Goal: Information Seeking & Learning: Learn about a topic

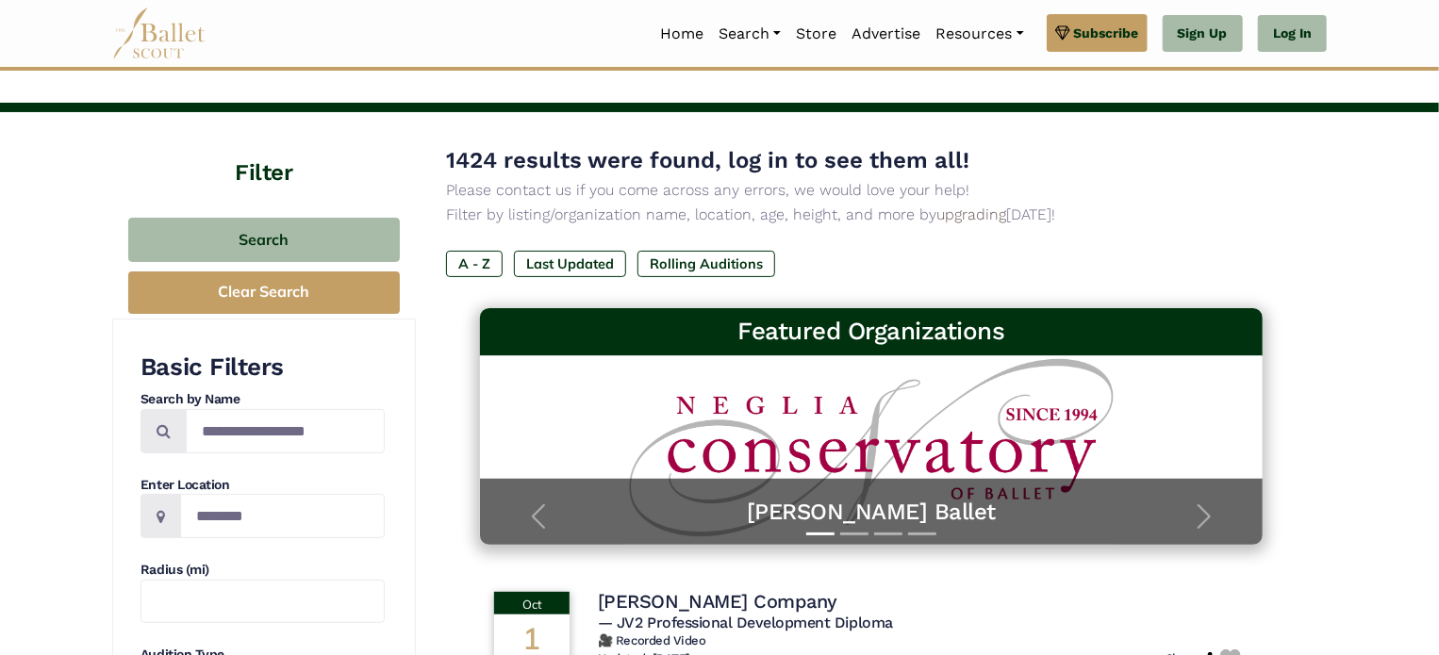
scroll to position [64, 0]
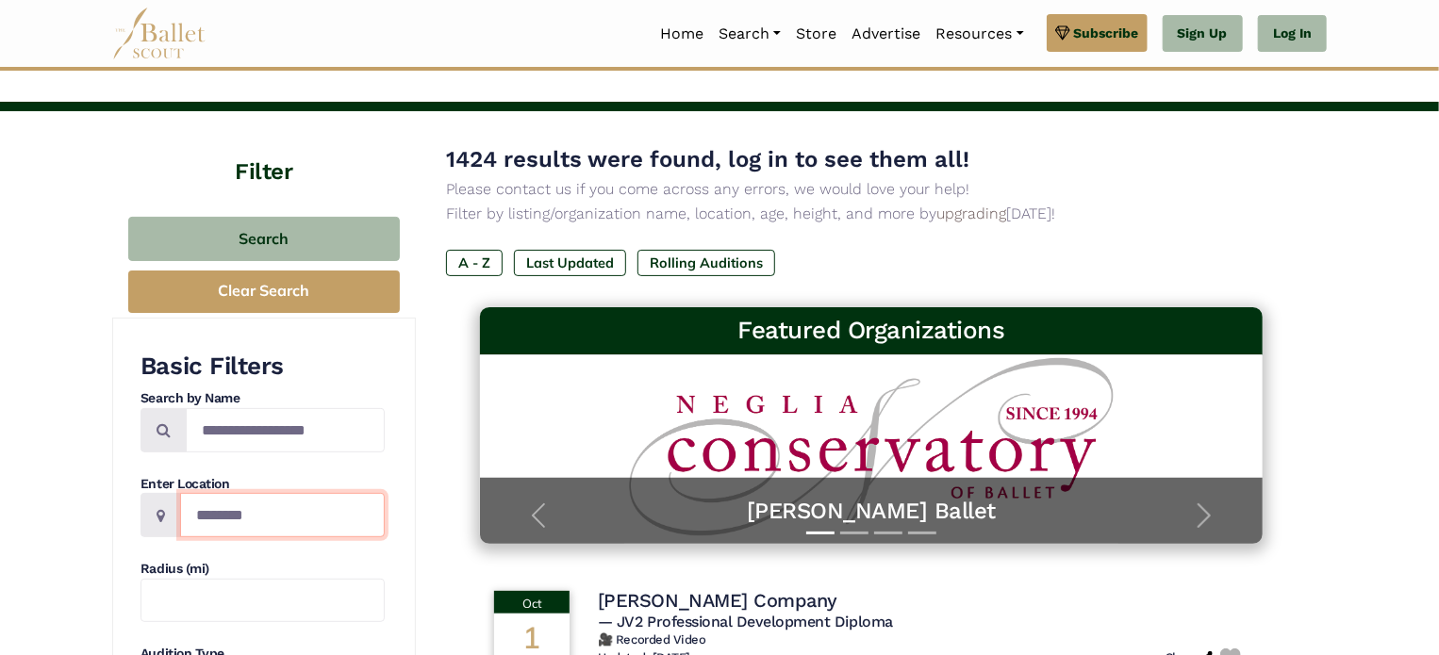
click at [257, 514] on input "Location" at bounding box center [282, 515] width 205 height 44
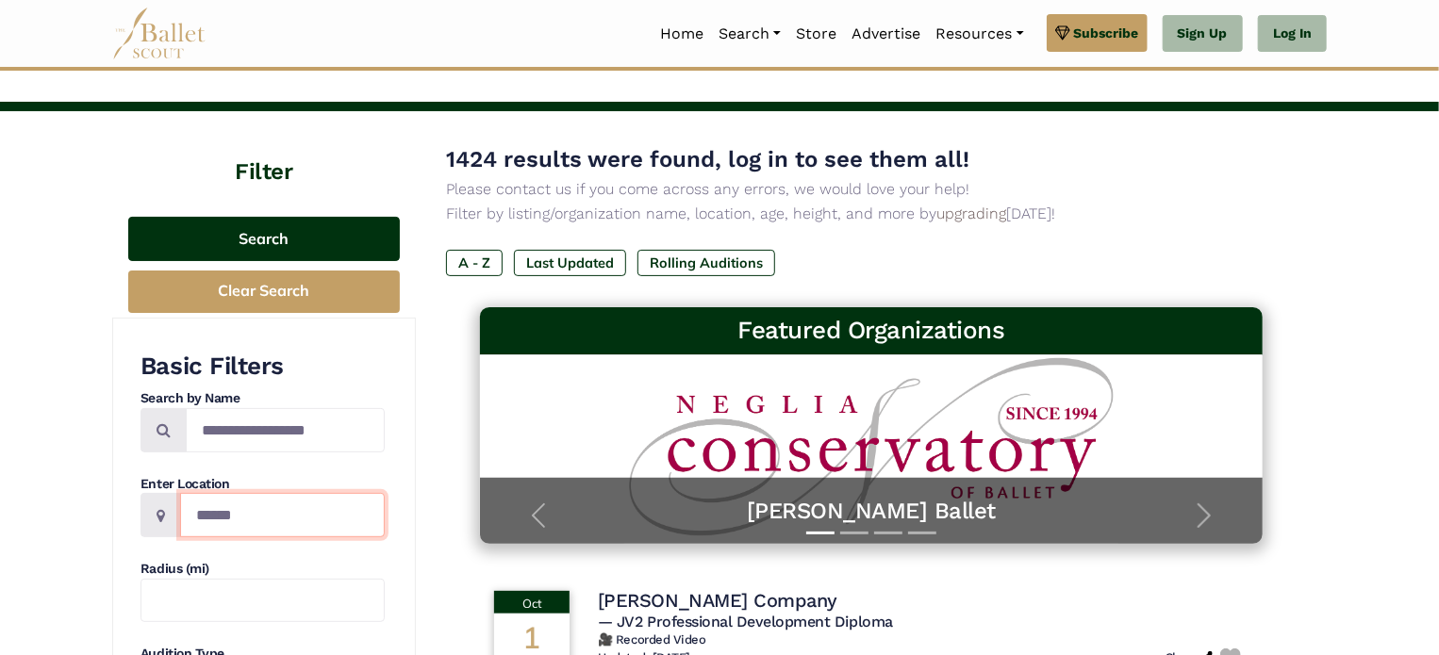
type input "******"
click at [337, 244] on button "Search" at bounding box center [264, 239] width 272 height 44
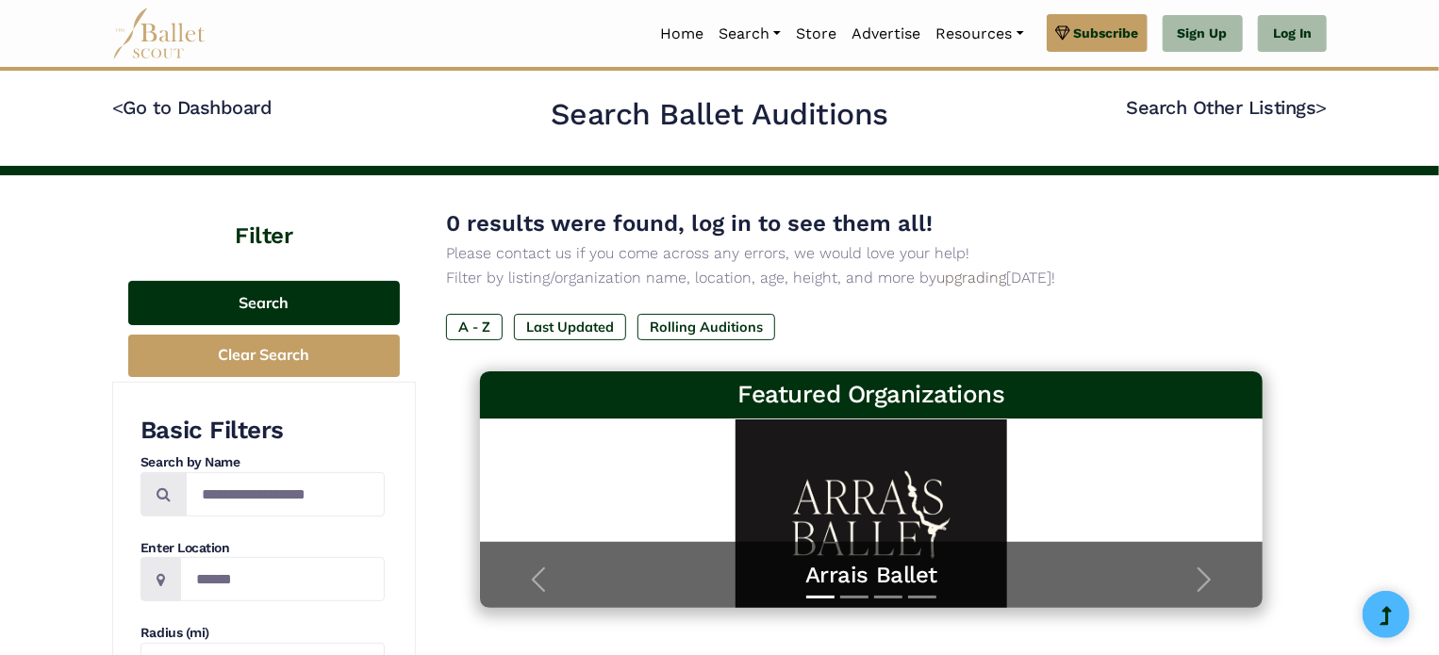
click at [317, 301] on button "Search" at bounding box center [264, 303] width 272 height 44
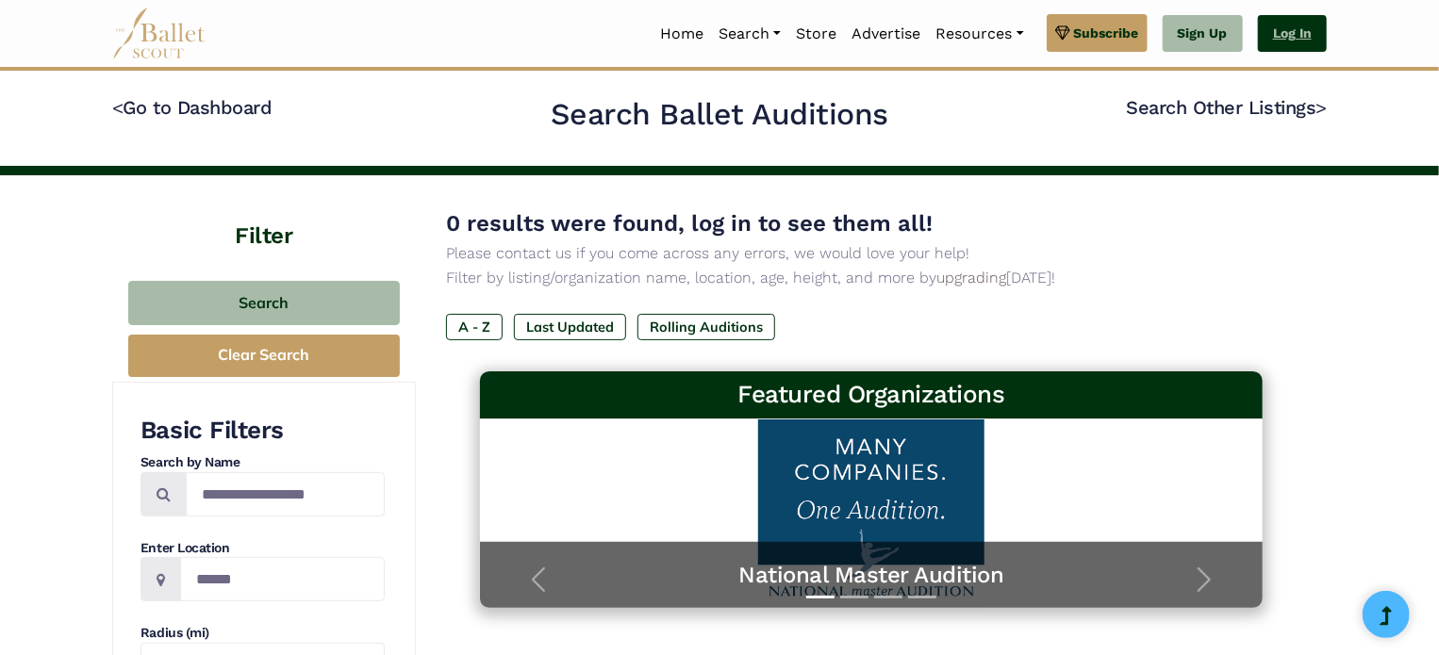
click at [1300, 45] on link "Log In" at bounding box center [1292, 34] width 69 height 38
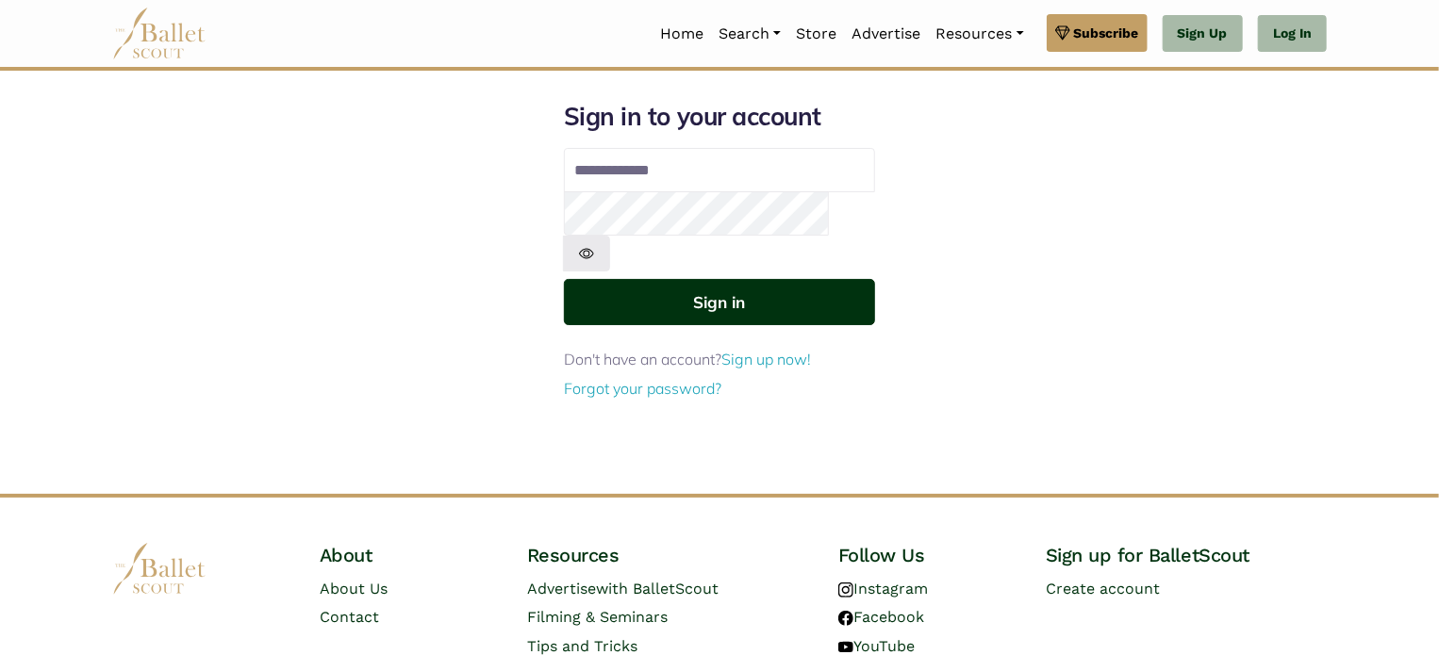
type input "**********"
click at [713, 279] on button "Sign in" at bounding box center [719, 302] width 311 height 46
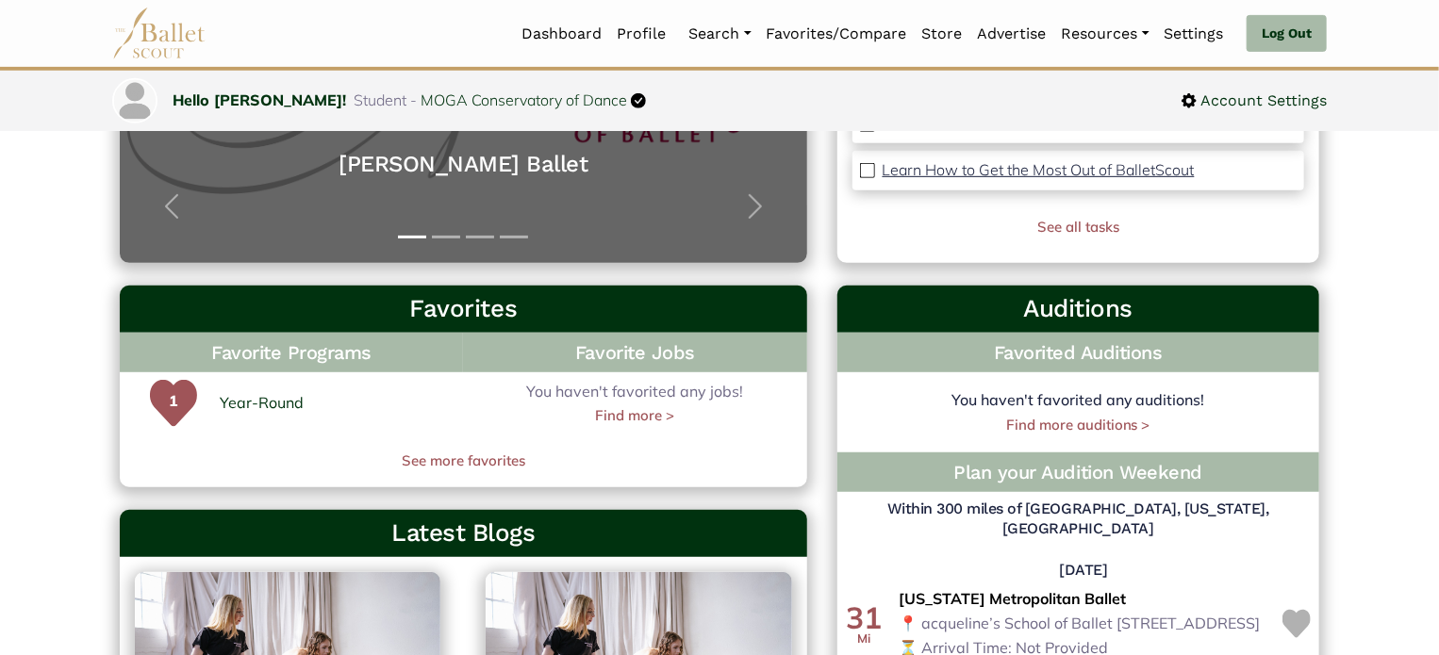
scroll to position [377, 0]
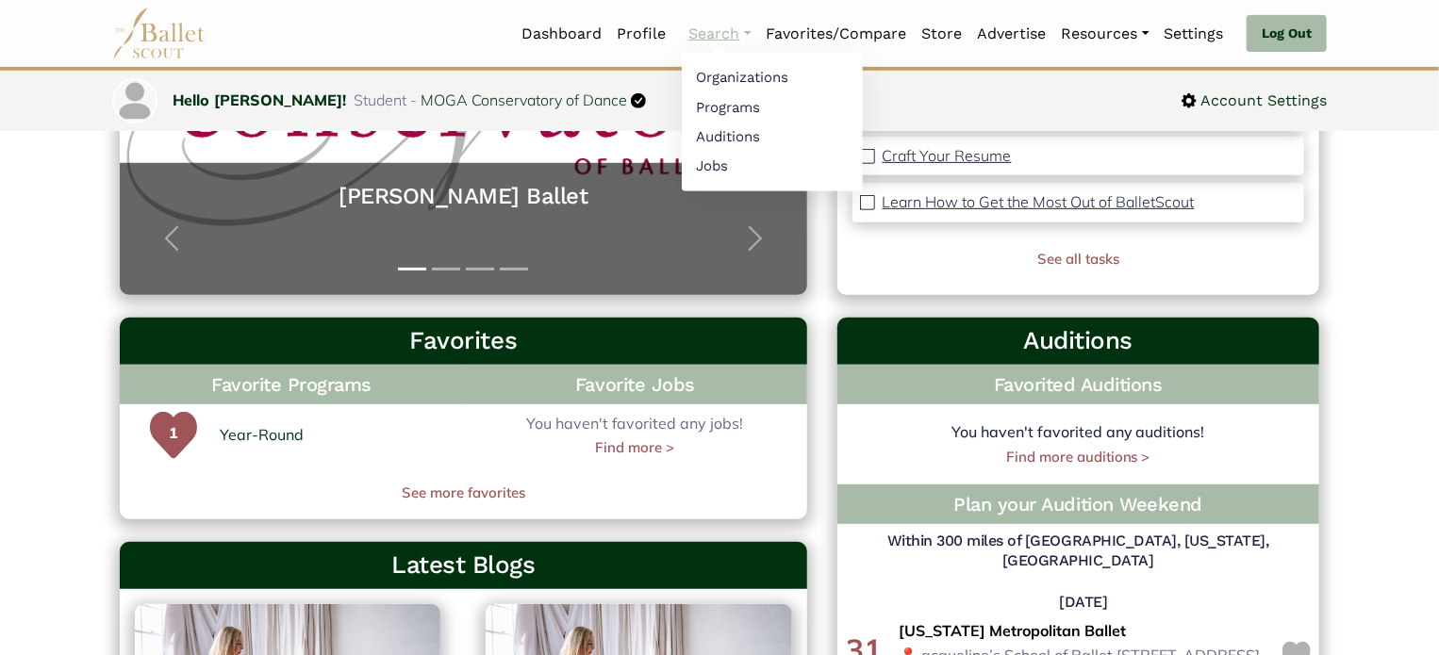
click at [692, 46] on link "Search" at bounding box center [720, 34] width 77 height 40
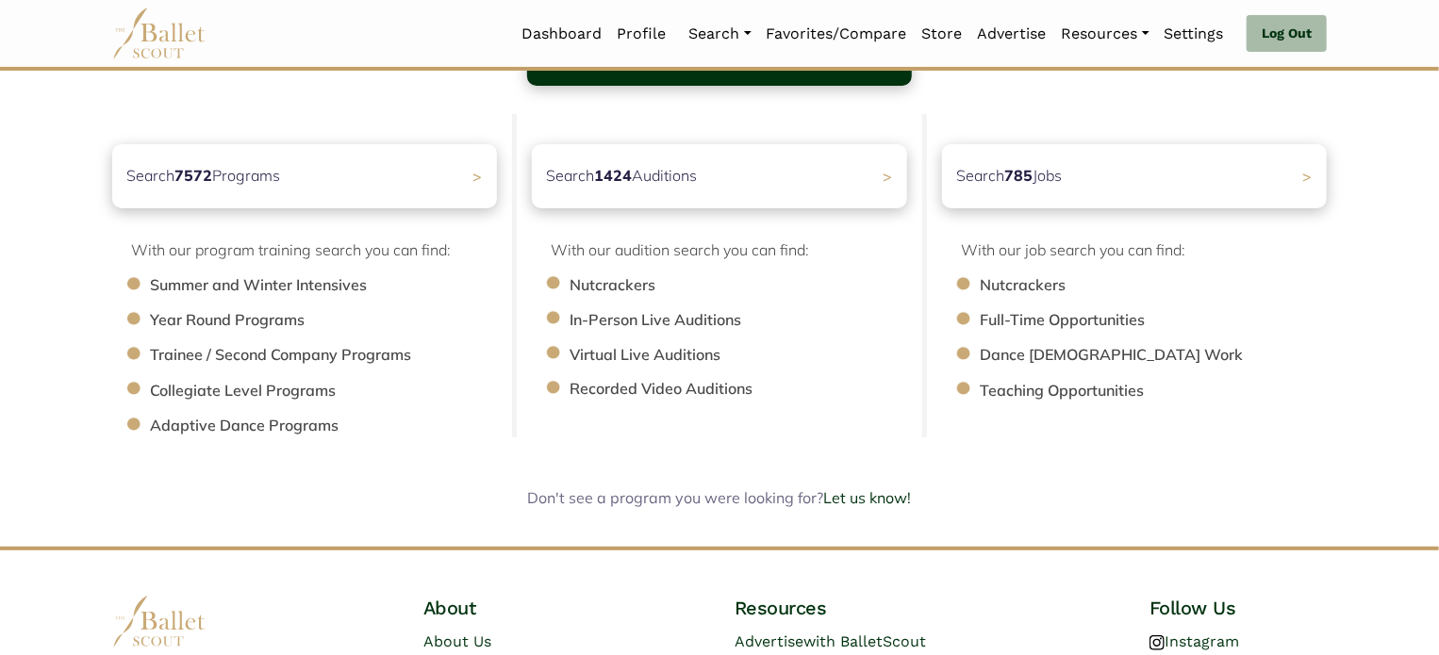
scroll to position [70, 0]
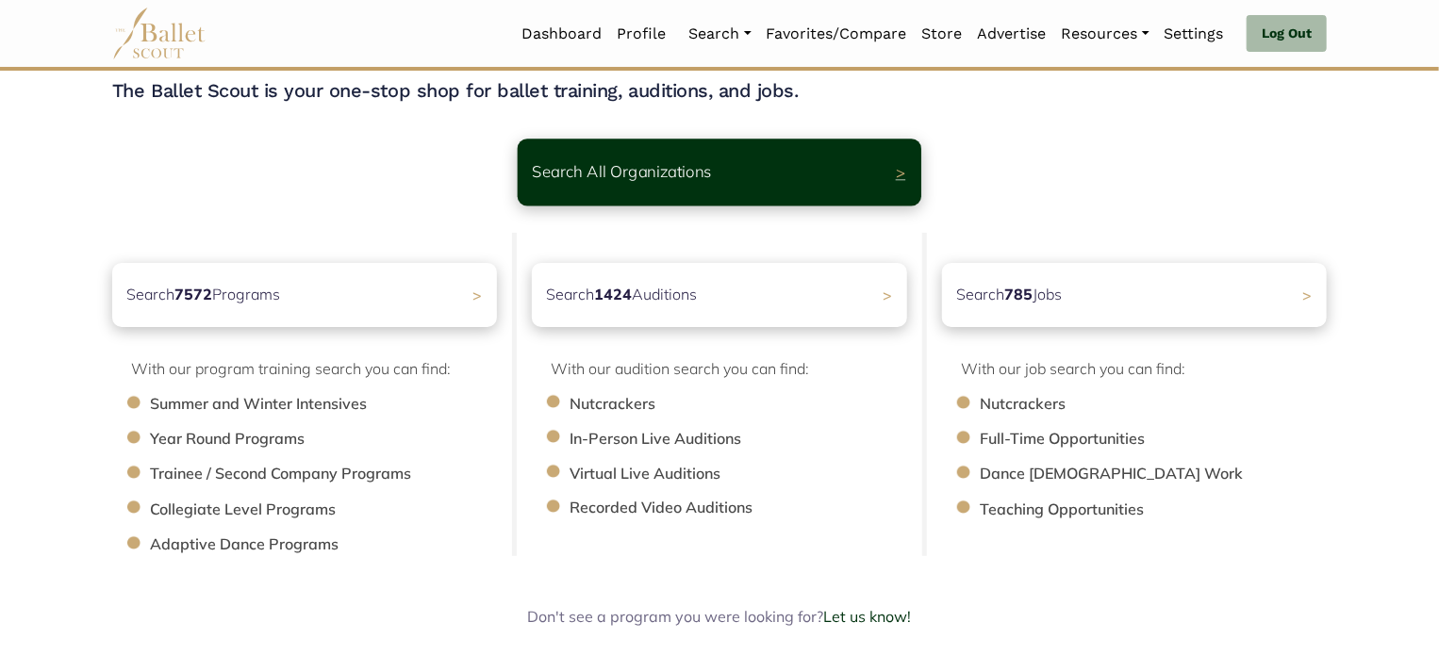
click at [583, 188] on div "Search All Organizations >" at bounding box center [720, 172] width 404 height 67
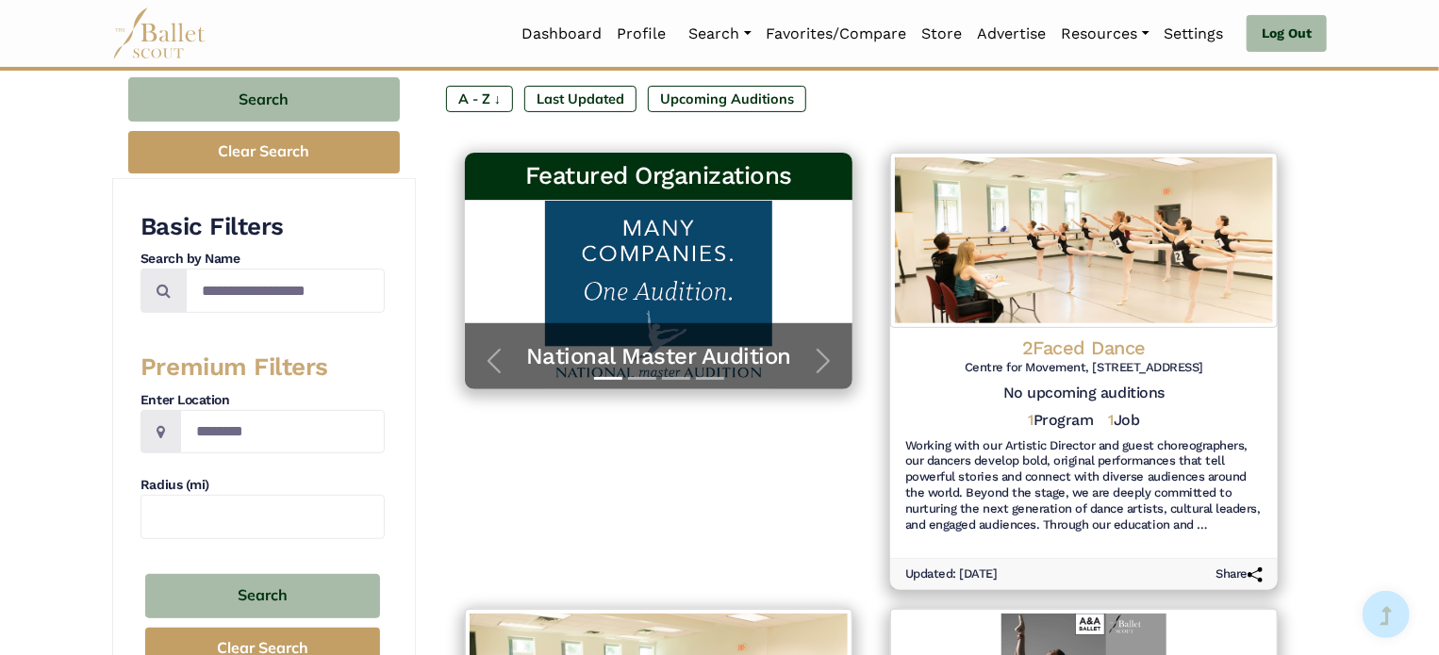
scroll to position [283, 0]
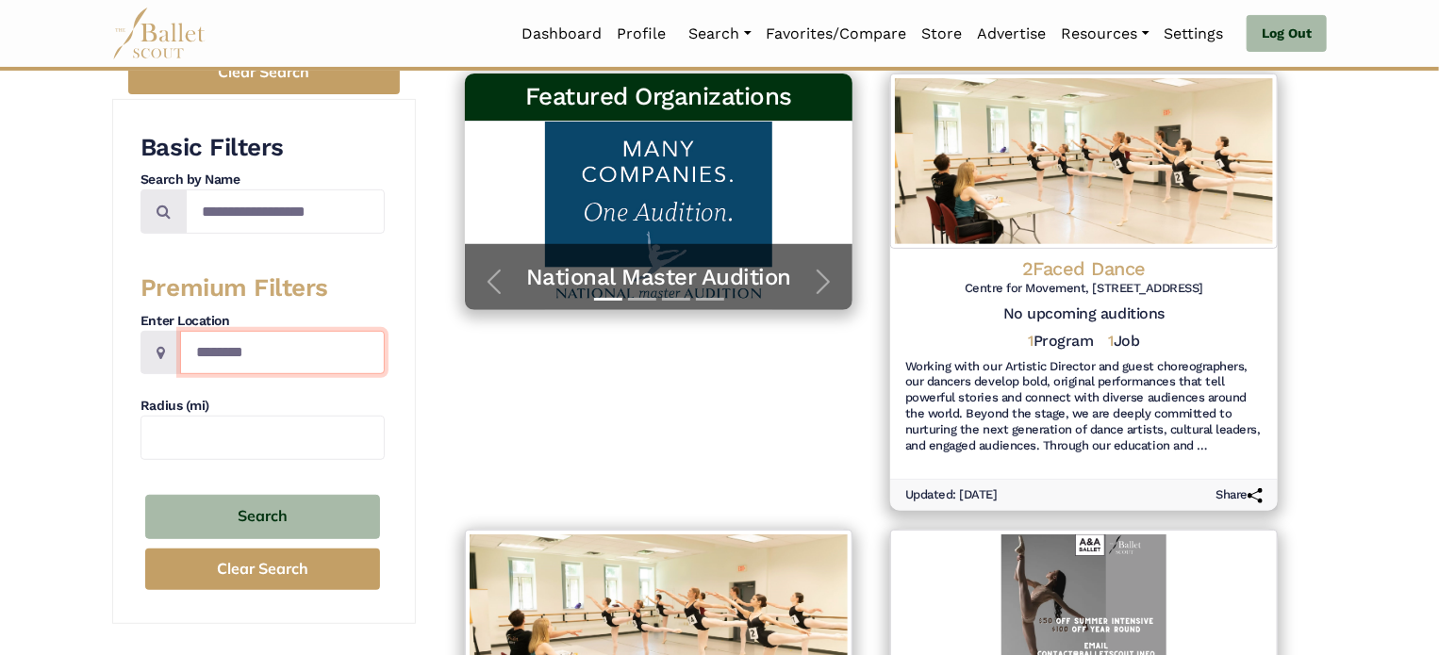
drag, startPoint x: 250, startPoint y: 360, endPoint x: 250, endPoint y: 350, distance: 10.4
click at [250, 351] on input "Location" at bounding box center [282, 353] width 205 height 44
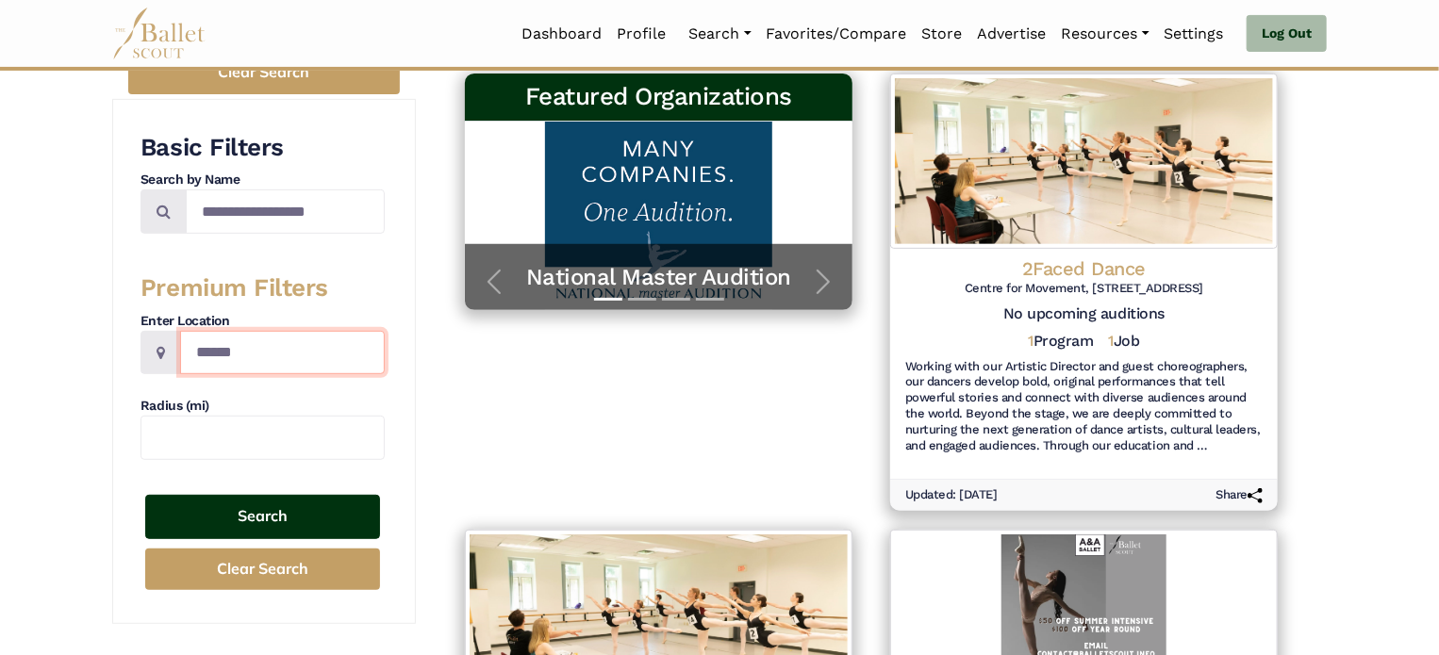
type input "******"
click at [300, 515] on button "Search" at bounding box center [262, 517] width 235 height 44
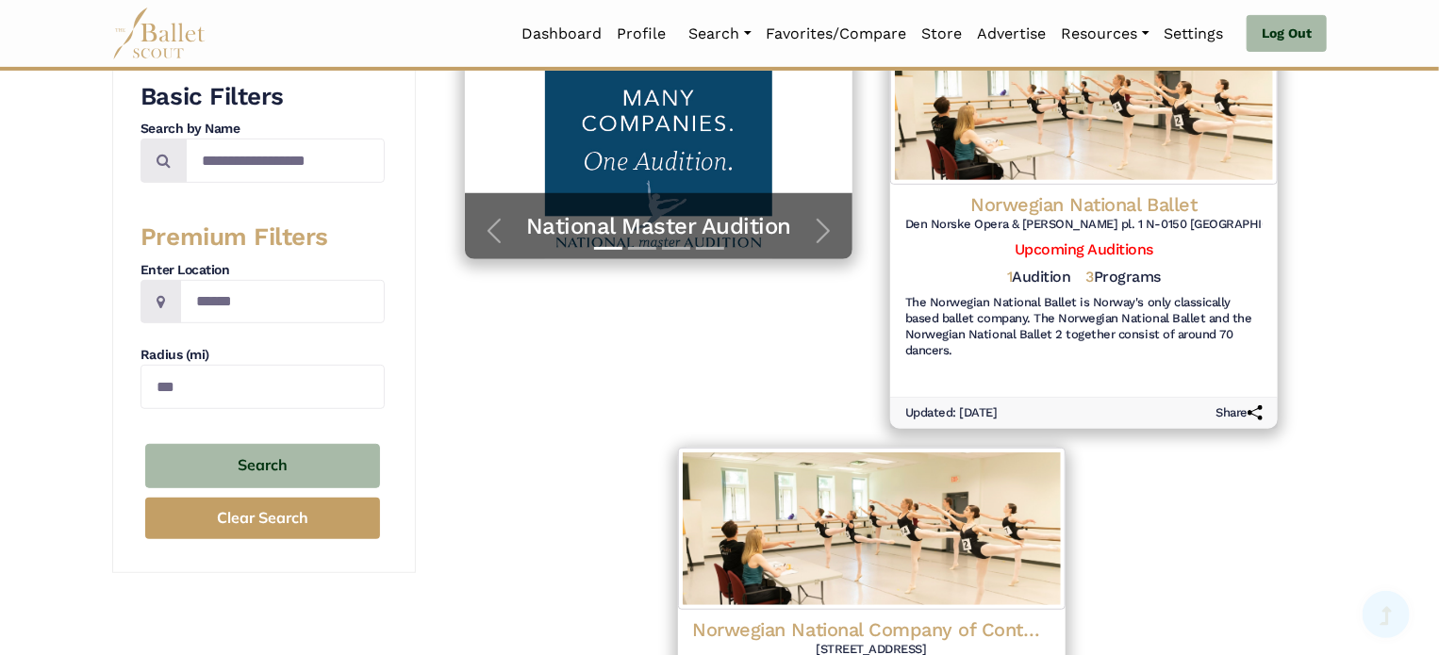
scroll to position [377, 0]
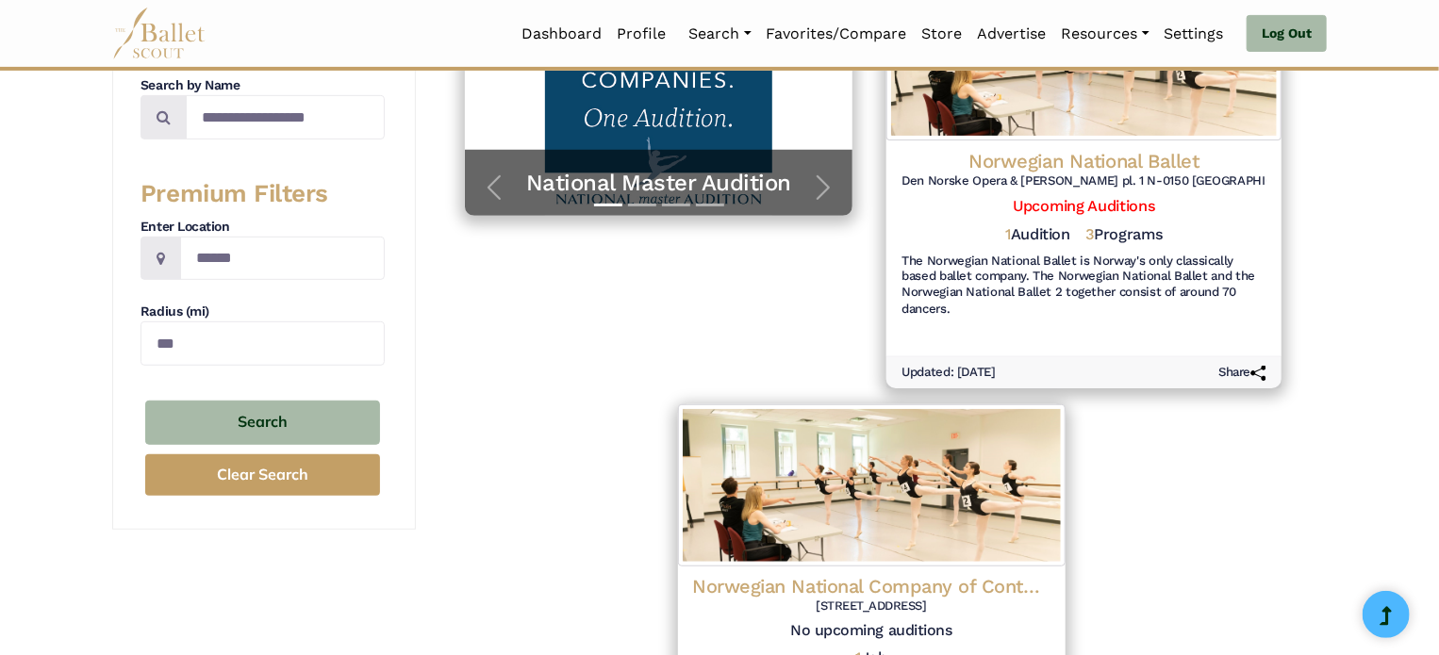
click at [1019, 154] on h4 "Norwegian National Ballet" at bounding box center [1084, 161] width 365 height 25
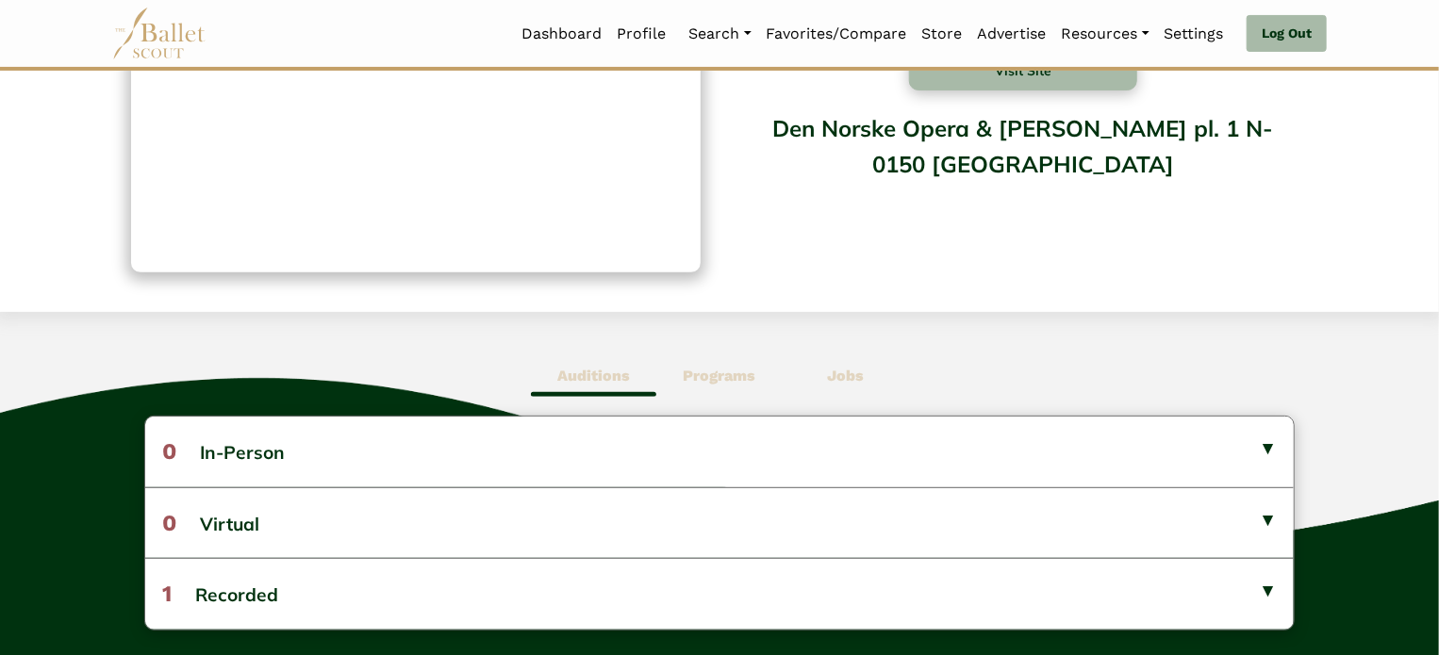
scroll to position [283, 0]
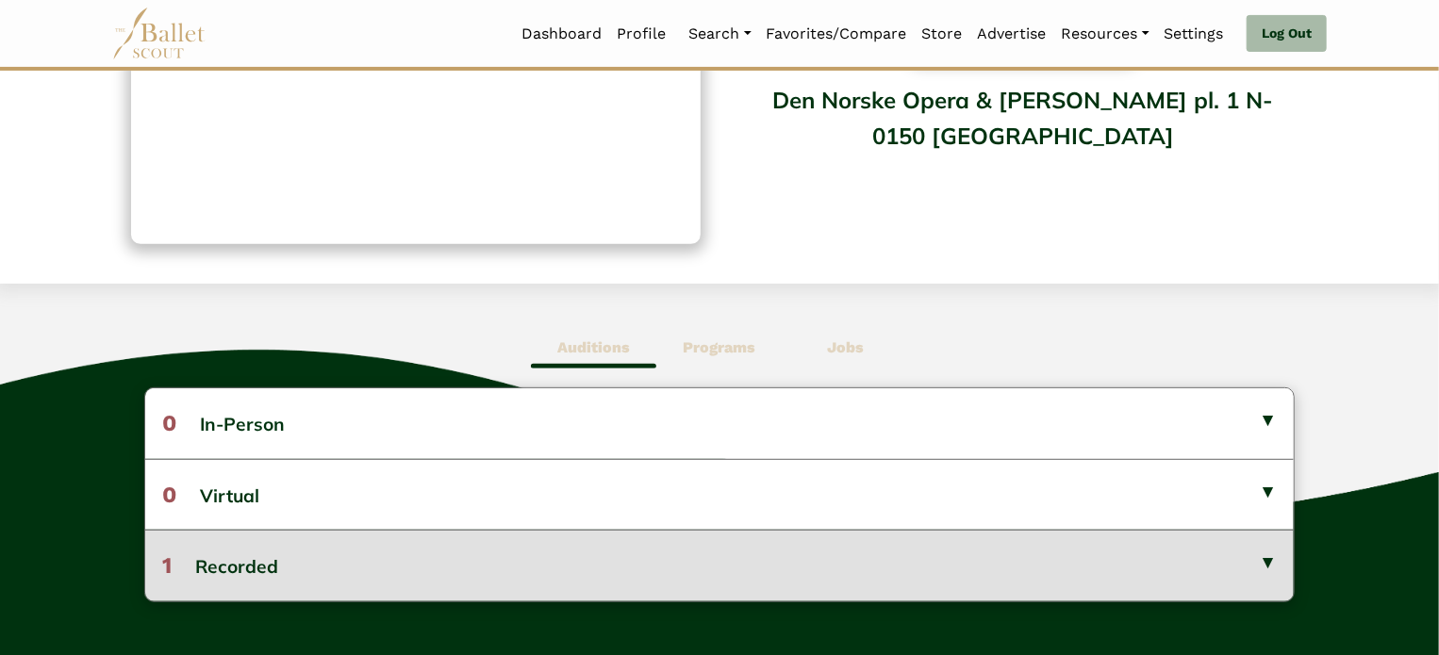
click at [671, 554] on button "1 Recorded" at bounding box center [720, 565] width 1150 height 71
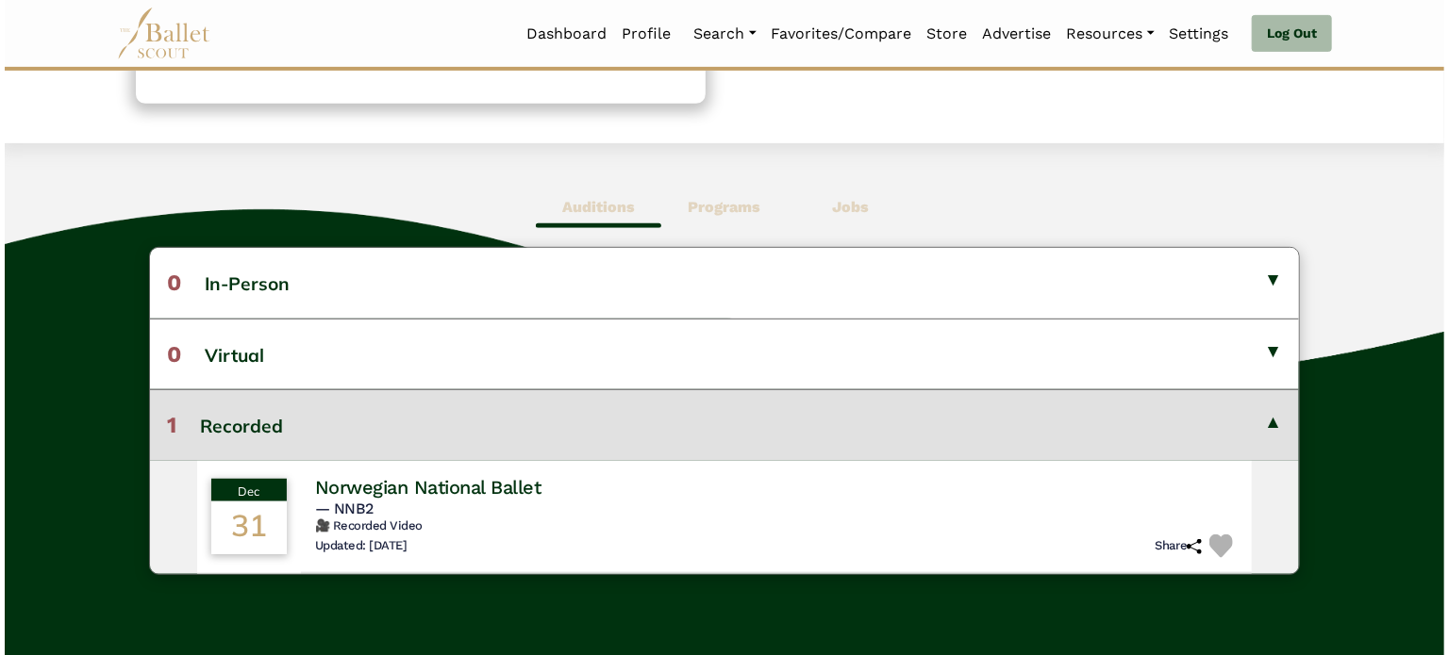
scroll to position [472, 0]
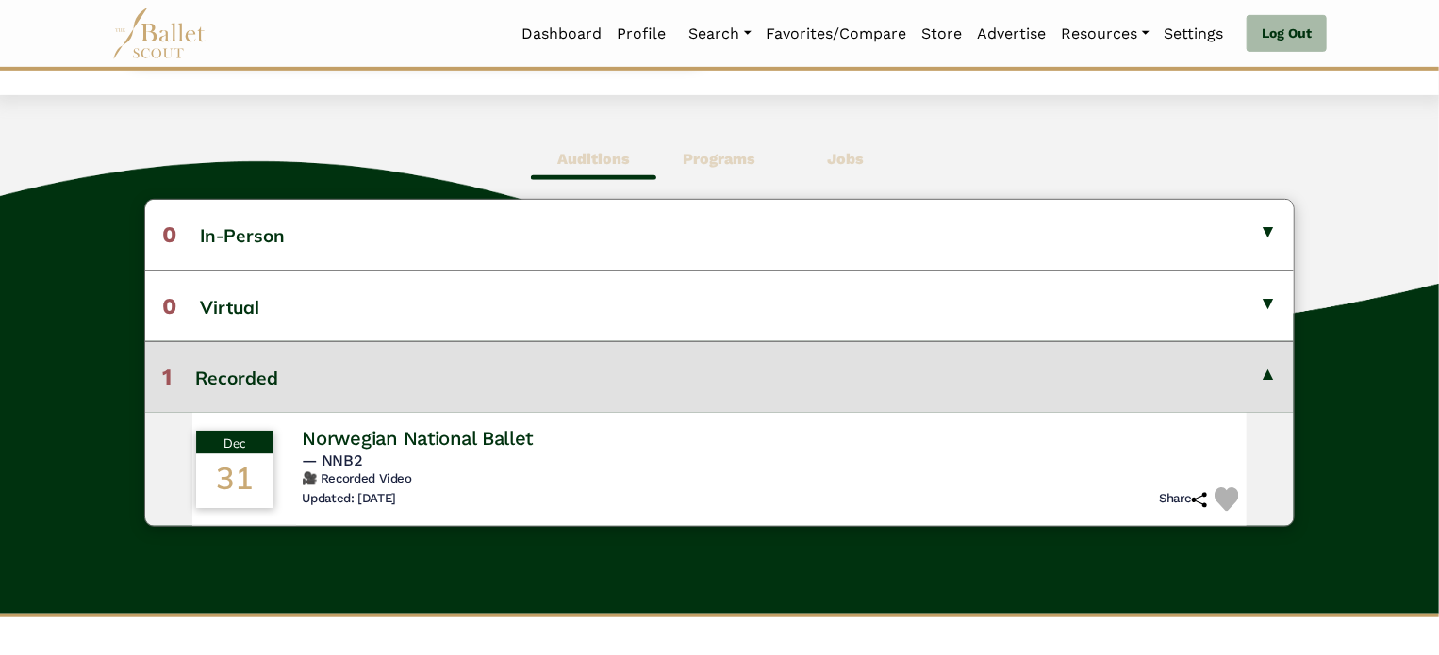
click at [419, 442] on h4 "Norwegian National Ballet" at bounding box center [417, 438] width 231 height 25
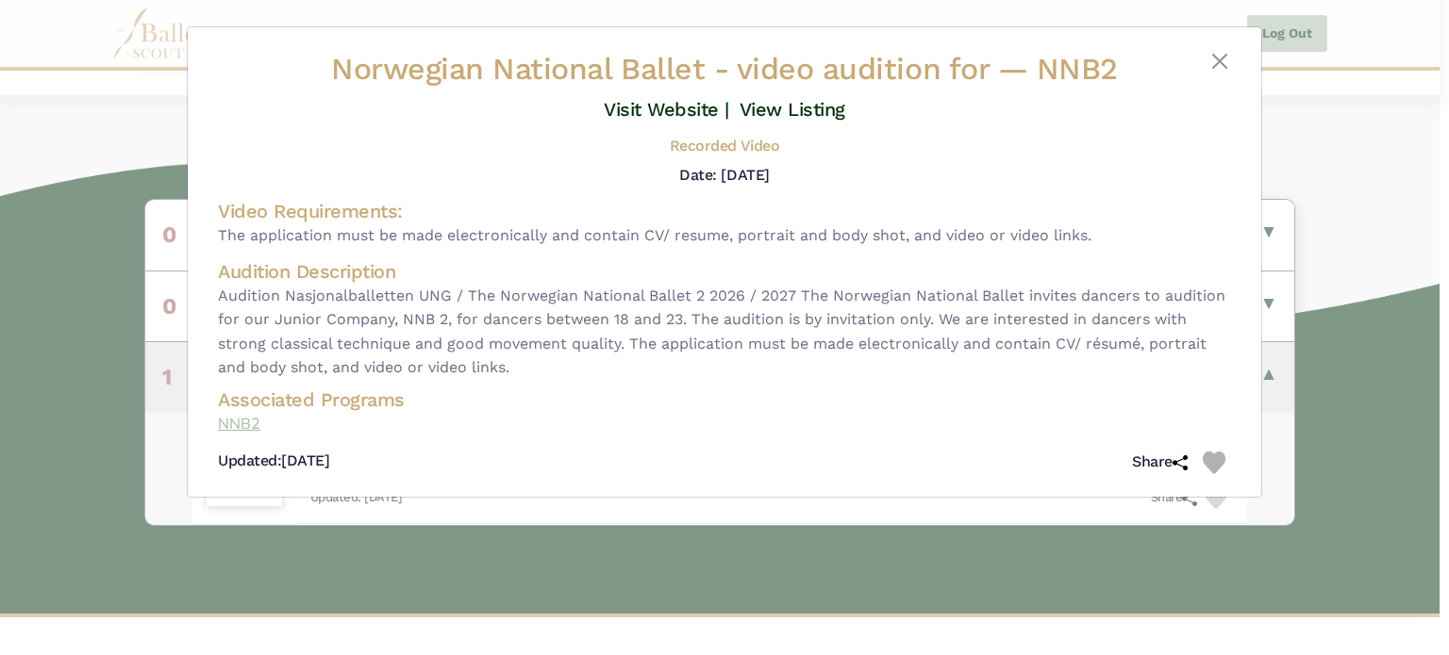
click at [240, 422] on link "NNB2" at bounding box center [724, 424] width 1013 height 25
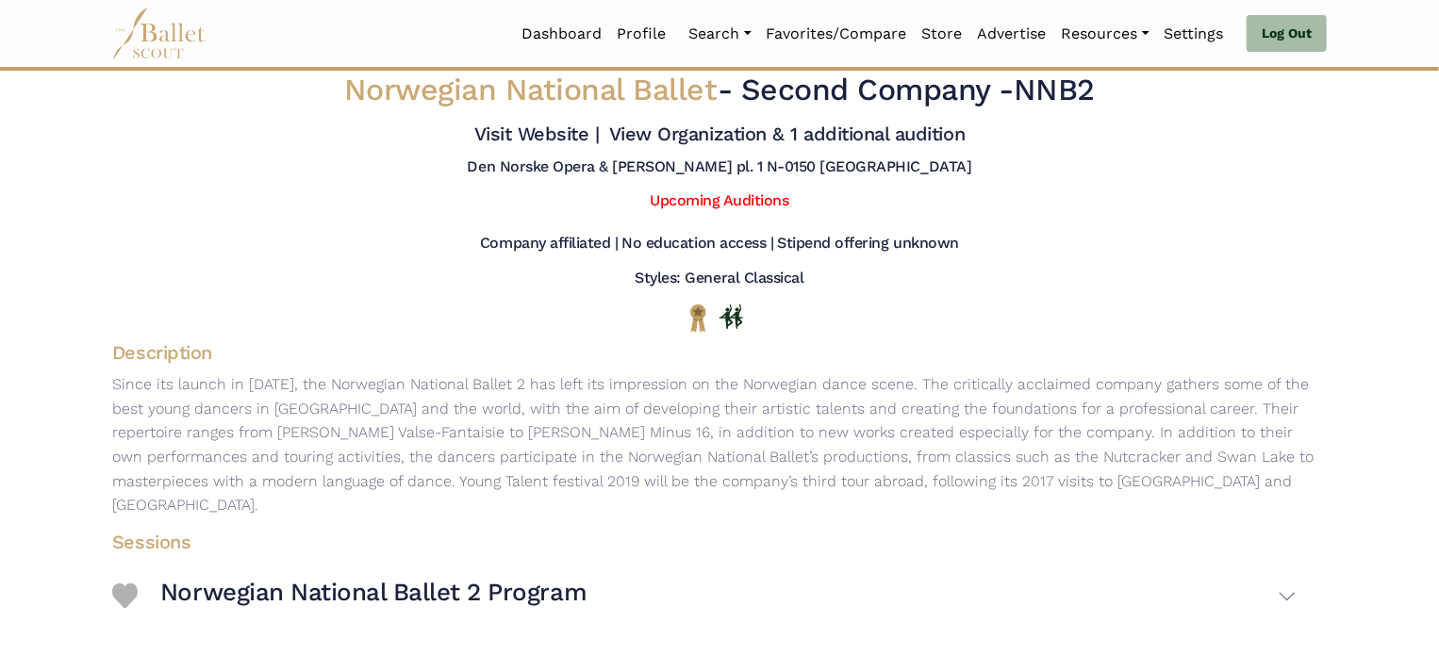
scroll to position [281, 0]
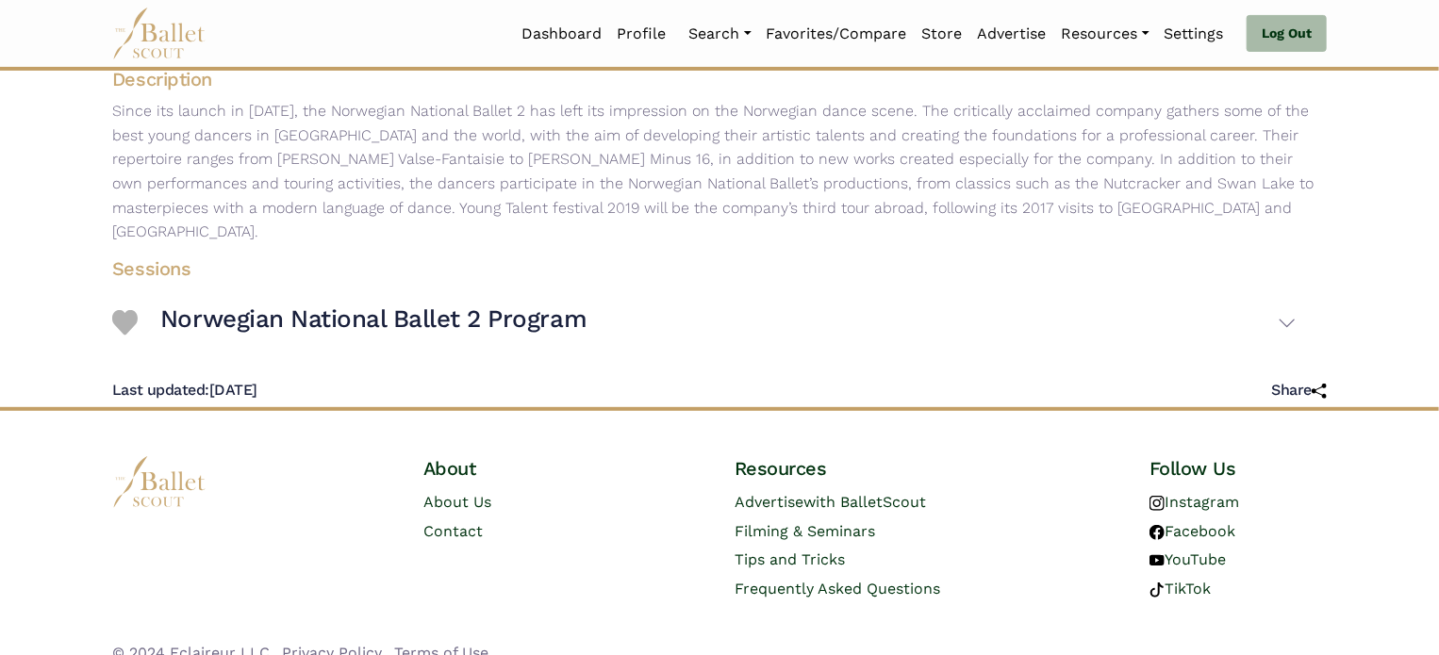
drag, startPoint x: 827, startPoint y: 179, endPoint x: 533, endPoint y: 318, distance: 325.3
click at [533, 318] on div "Norwegian National Ballet - Second Company - NNB2 Visit Website | View Organiza…" at bounding box center [719, 99] width 1245 height 618
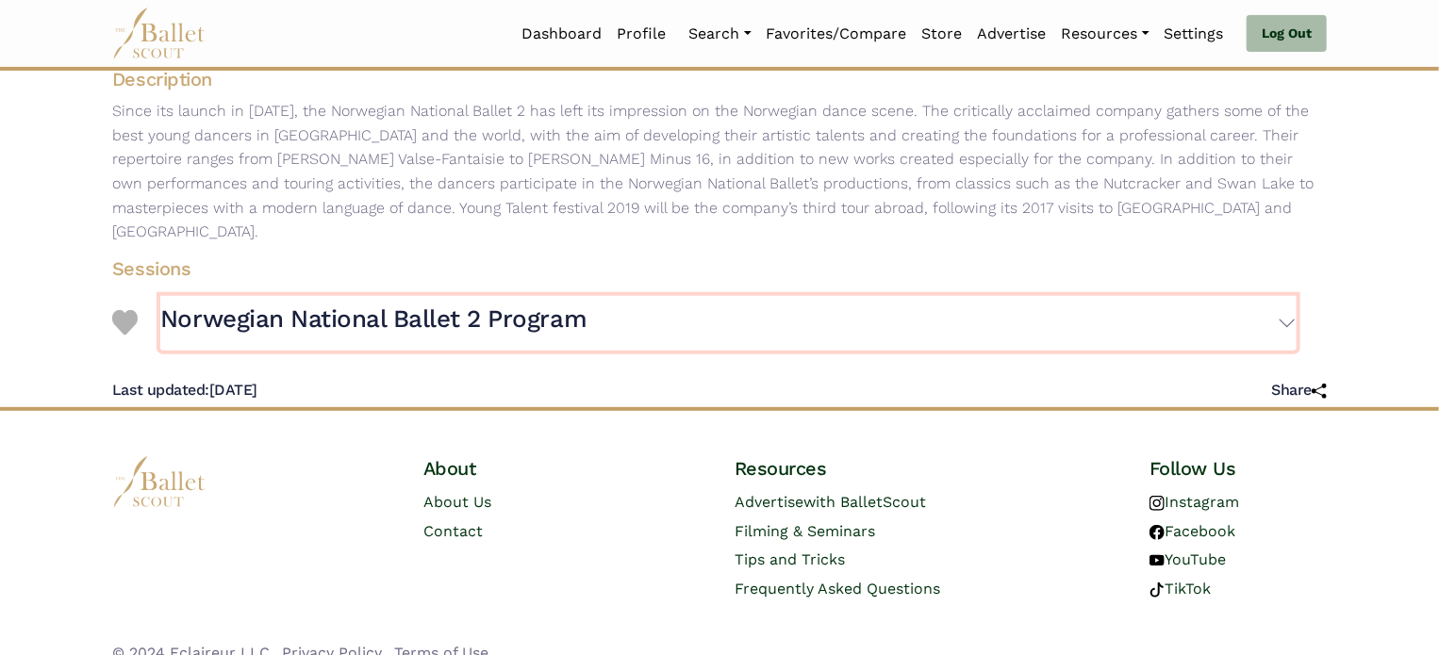
click at [752, 312] on button "Norwegian National Ballet 2 Program" at bounding box center [728, 323] width 1136 height 55
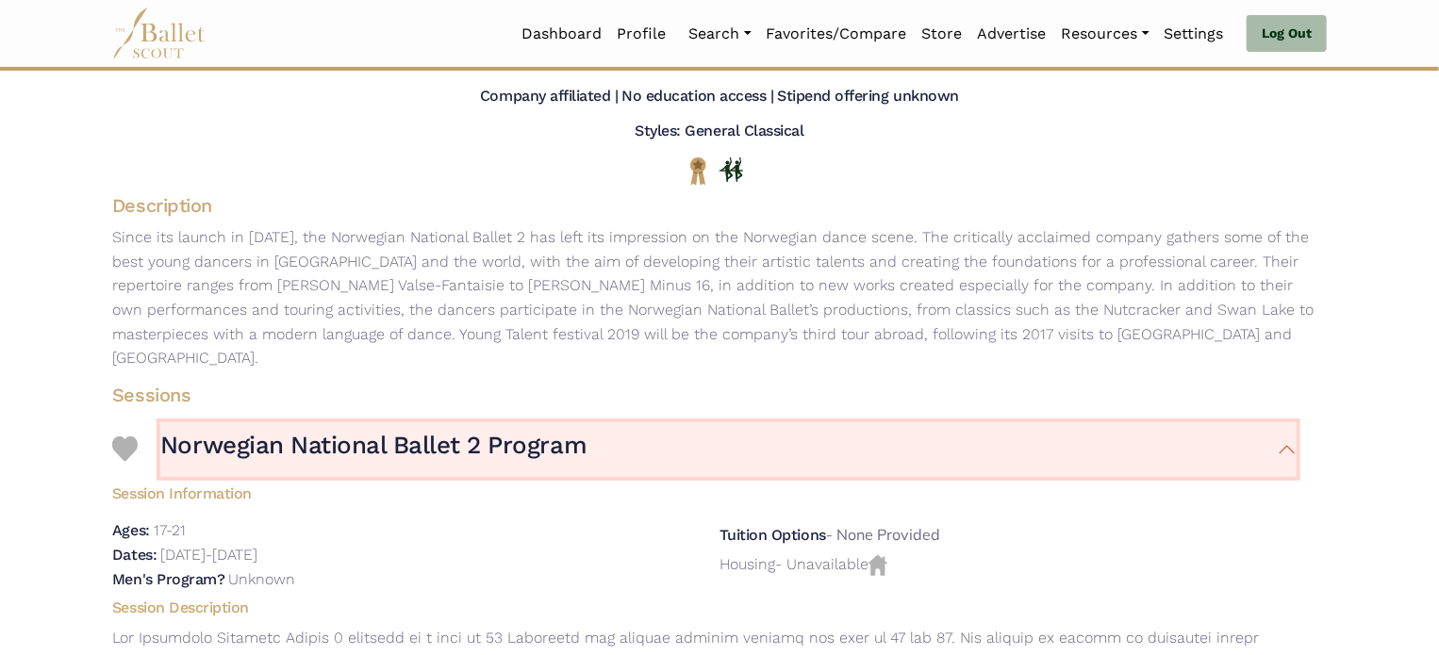
scroll to position [157, 0]
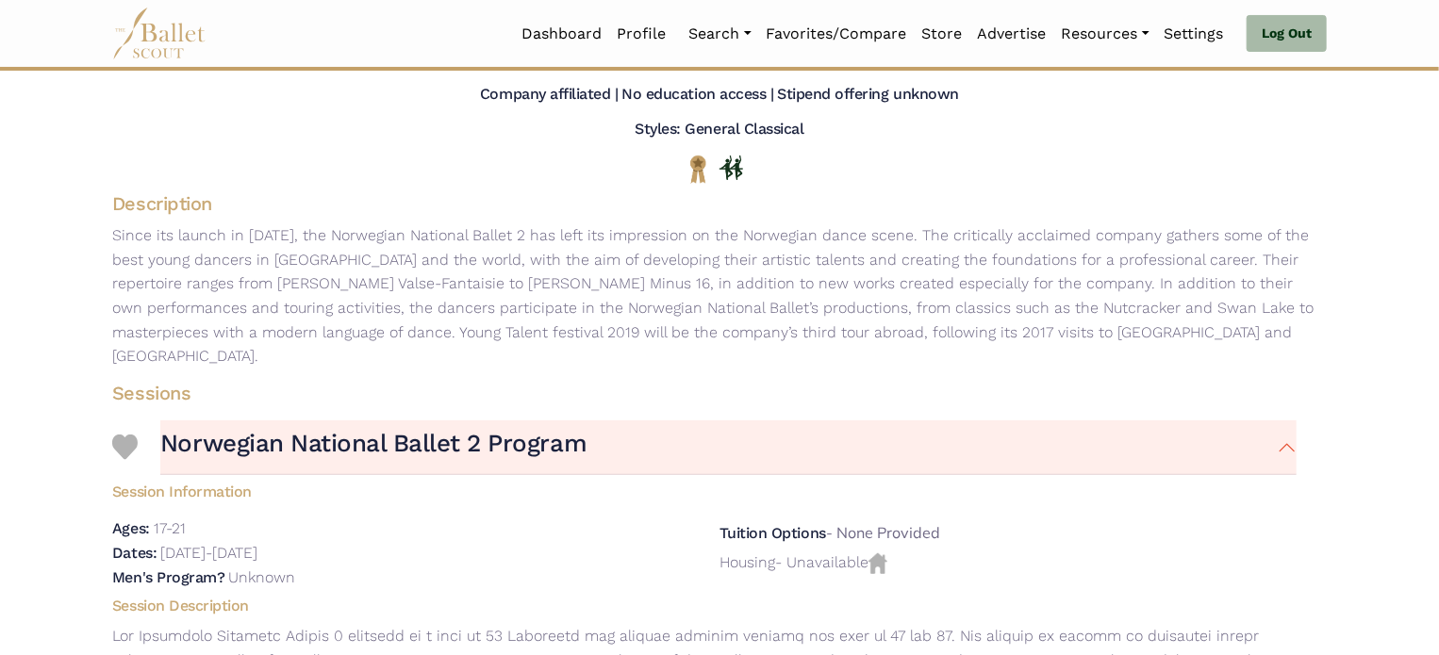
click at [464, 566] on div "Men's Program? Unknown" at bounding box center [400, 578] width 577 height 25
click at [453, 428] on h3 "Norwegian National Ballet 2 Program" at bounding box center [373, 444] width 426 height 32
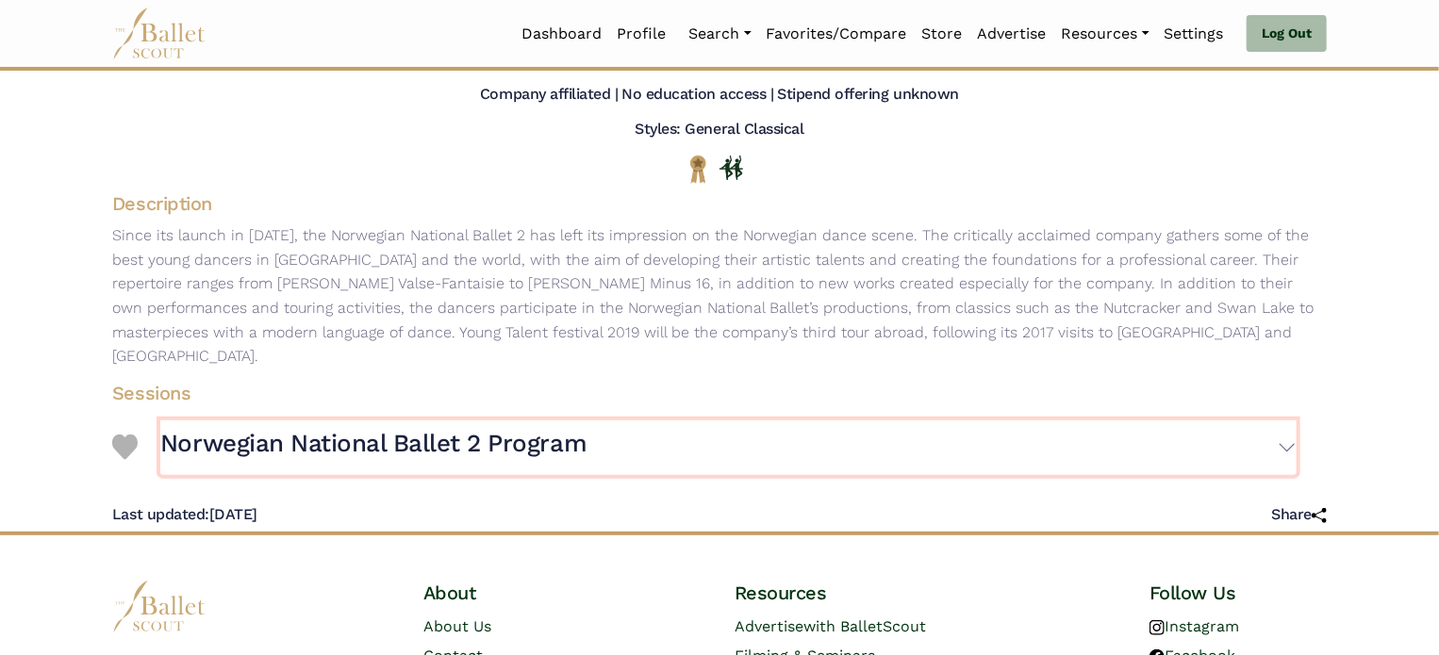
click at [453, 428] on h3 "Norwegian National Ballet 2 Program" at bounding box center [373, 444] width 426 height 32
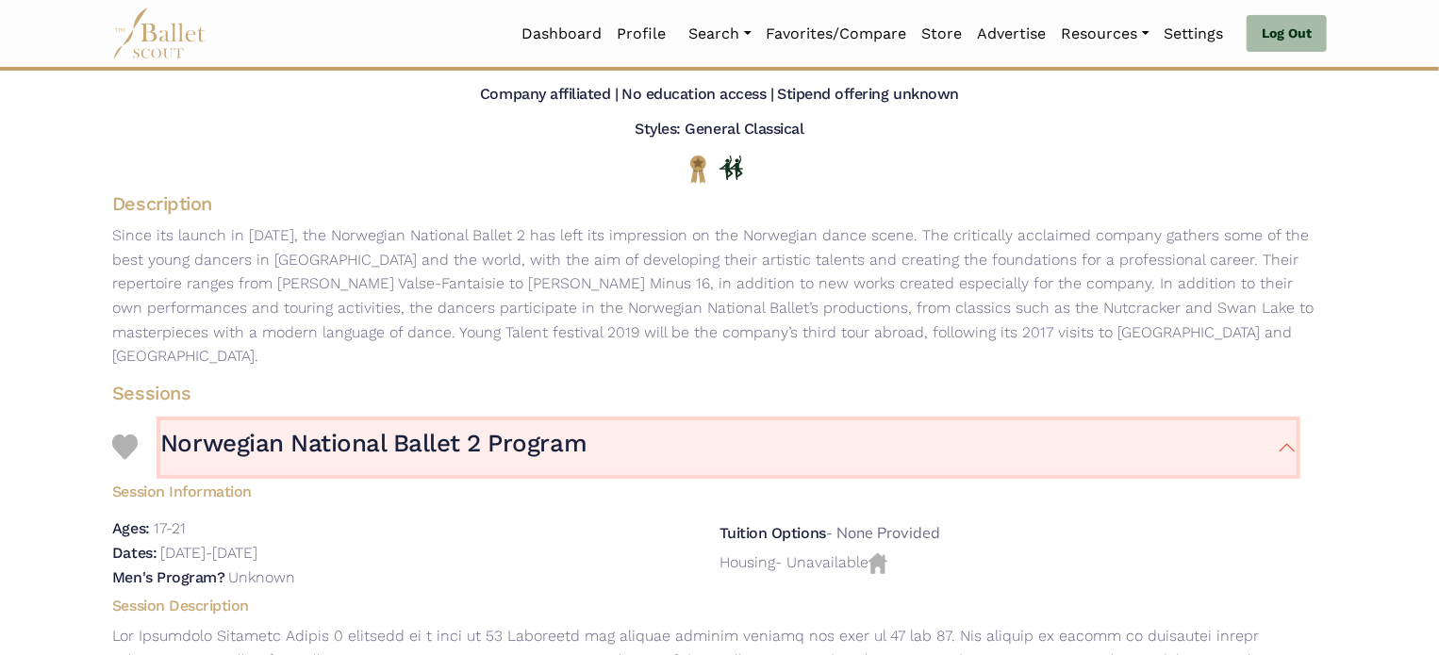
scroll to position [407, 0]
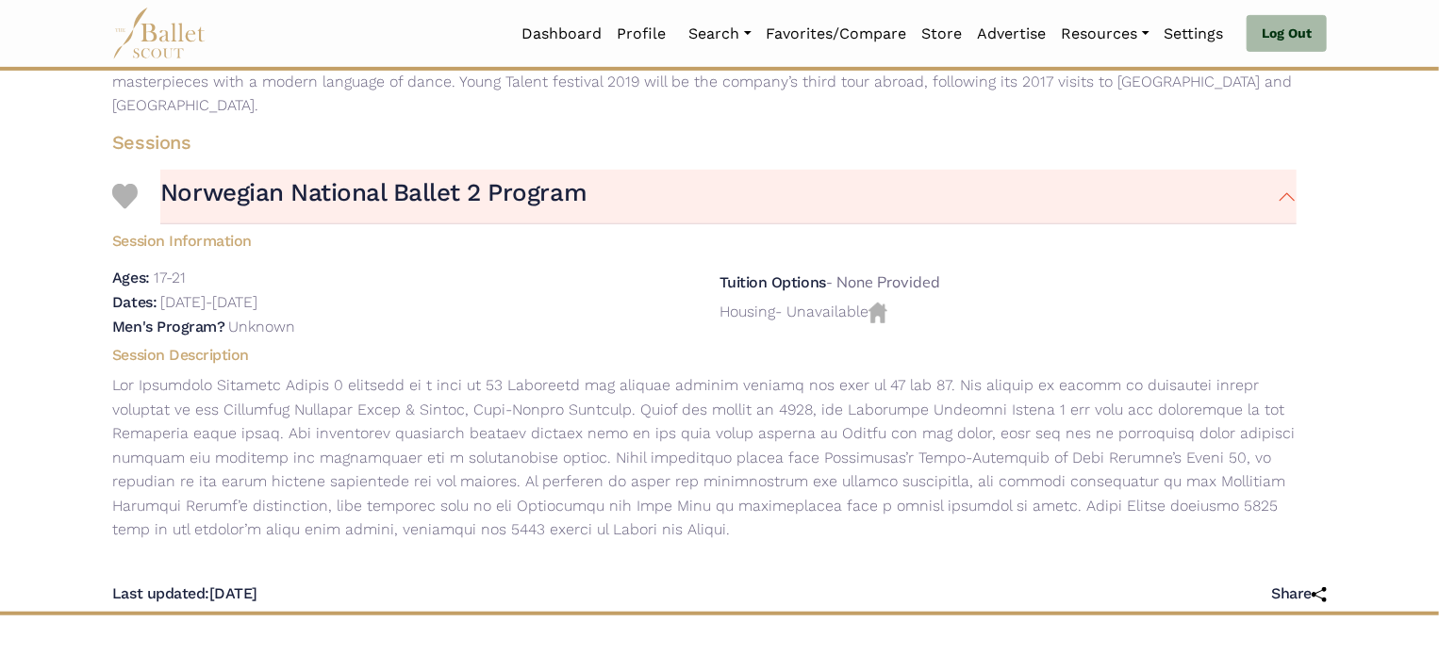
click at [125, 184] on img at bounding box center [124, 196] width 25 height 25
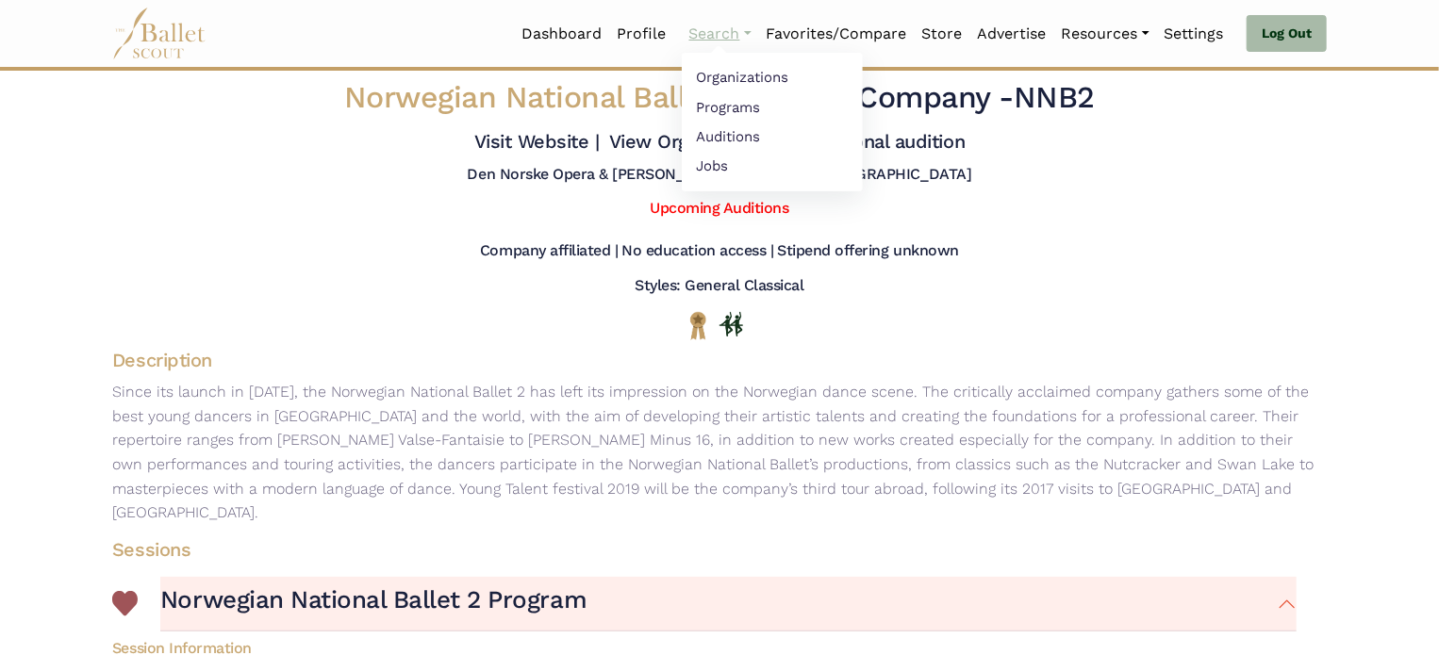
click at [709, 30] on link "Search" at bounding box center [720, 34] width 77 height 40
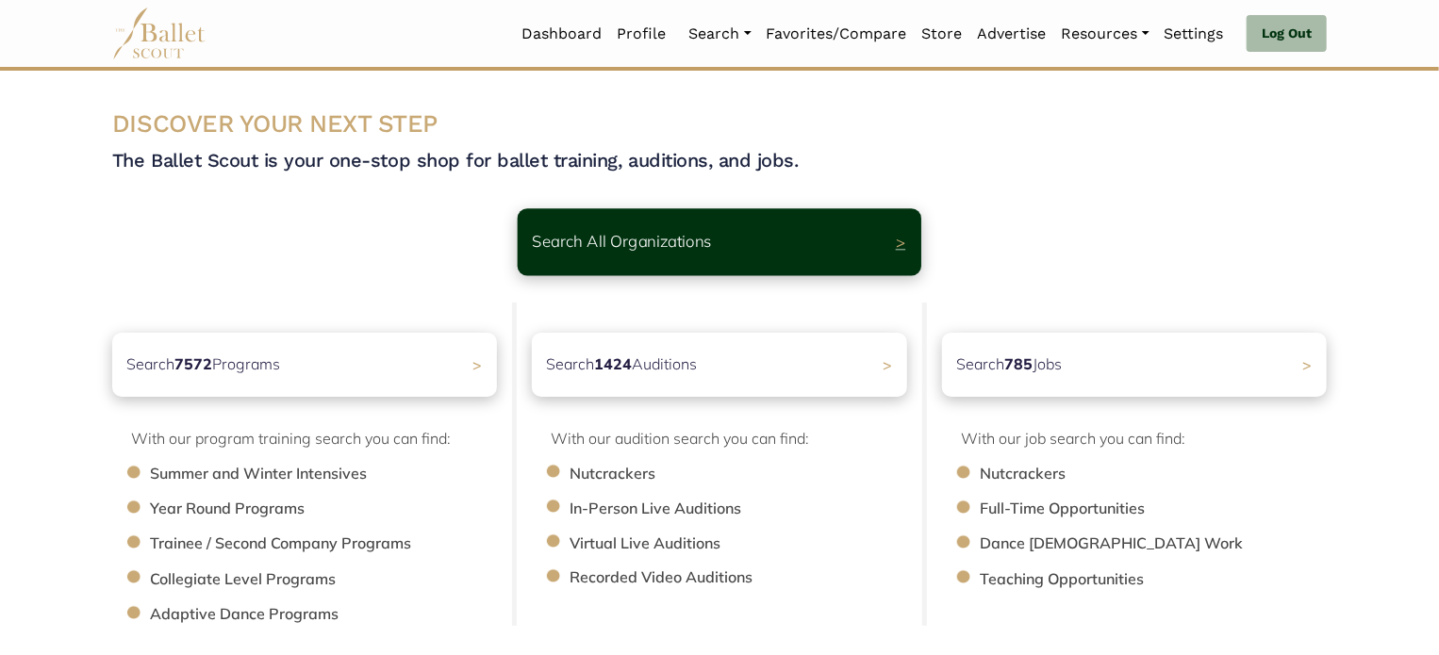
click at [694, 240] on p "Search All Organizations" at bounding box center [622, 241] width 179 height 25
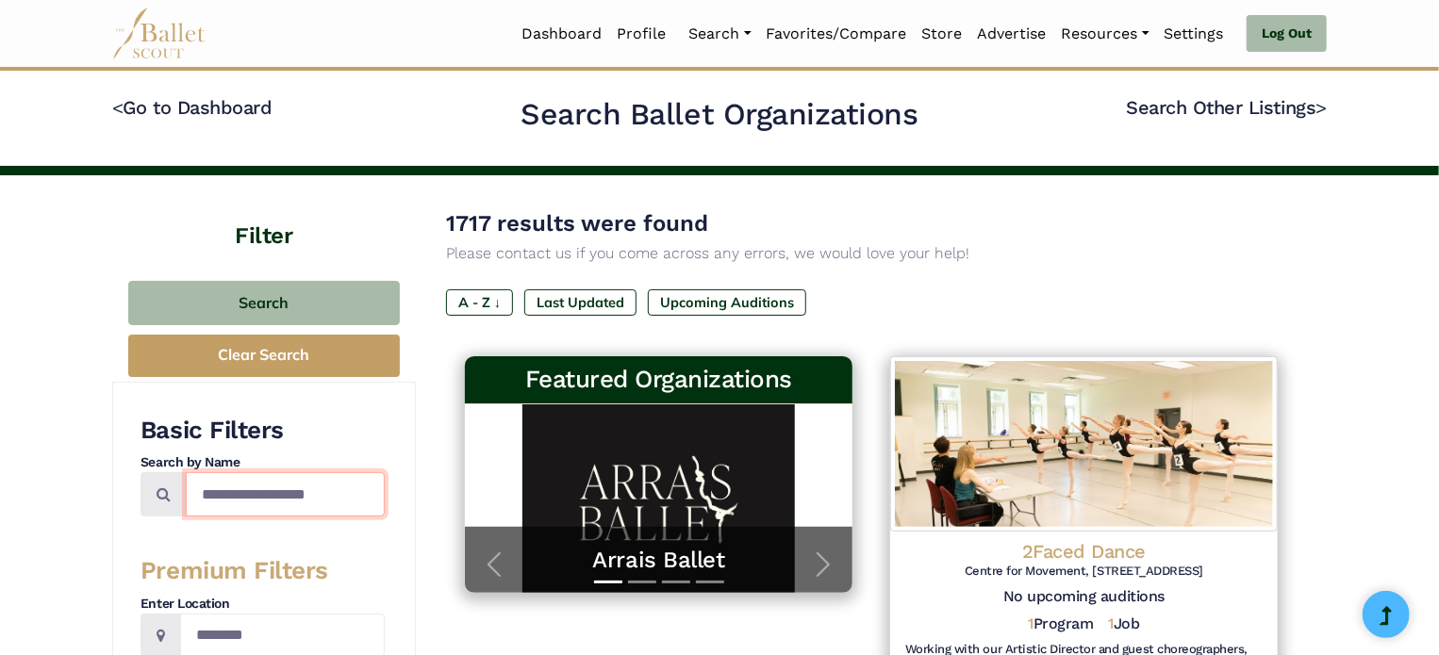
click at [338, 482] on input "Search by names..." at bounding box center [285, 494] width 199 height 44
click at [218, 497] on input "******" at bounding box center [285, 494] width 199 height 44
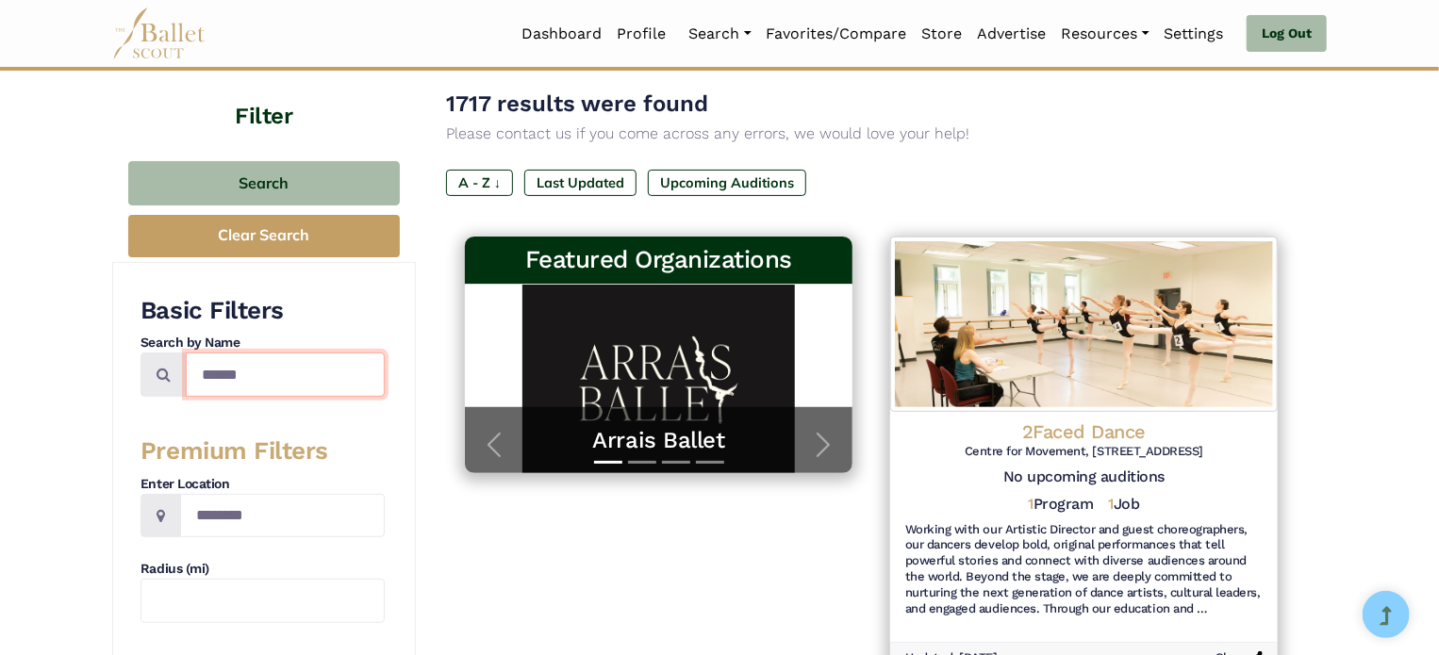
scroll to position [121, 0]
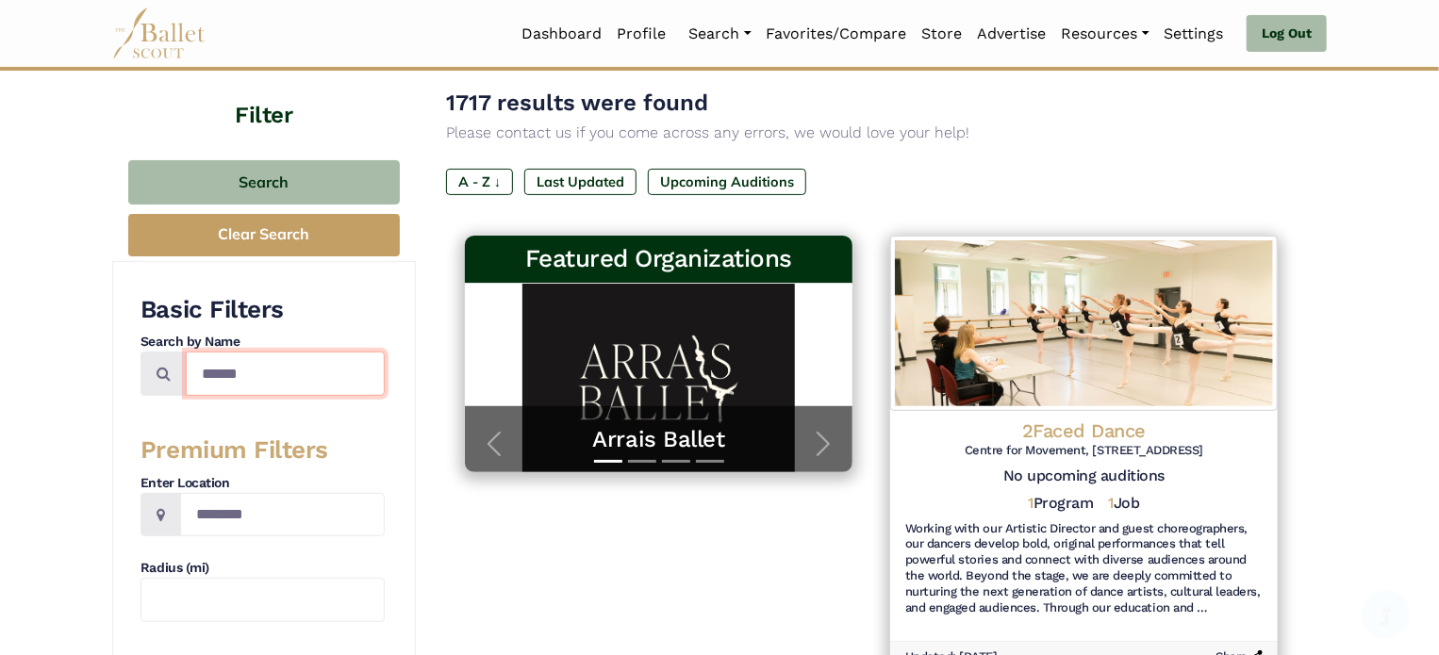
type input "******"
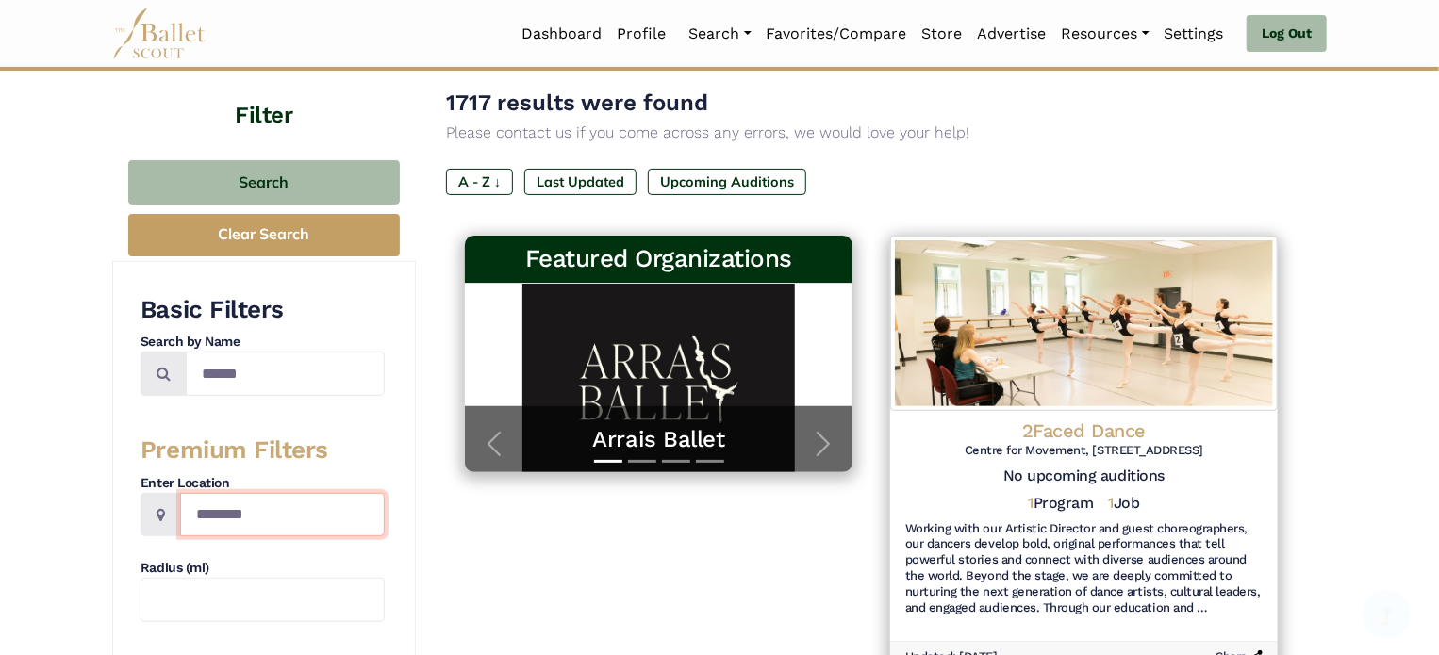
click at [268, 512] on input "Location" at bounding box center [282, 515] width 205 height 44
type input "******"
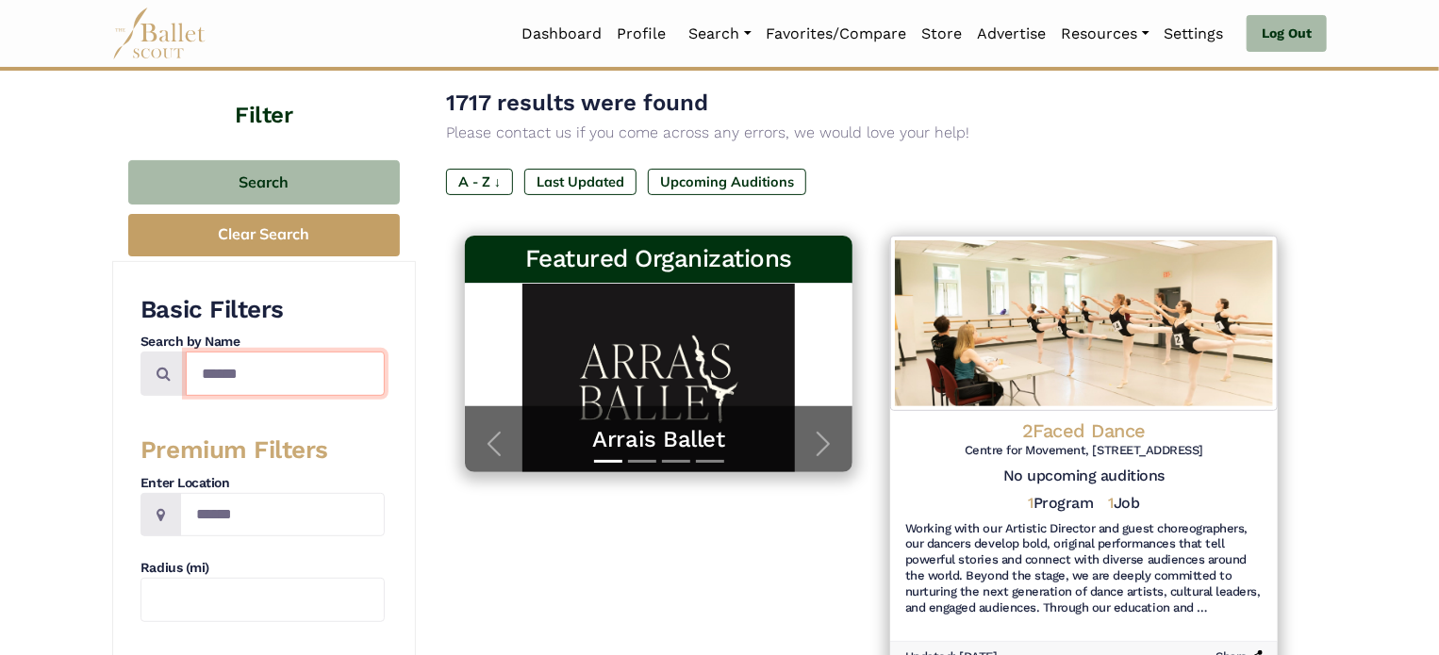
click at [273, 380] on input "******" at bounding box center [285, 374] width 199 height 44
type input "*"
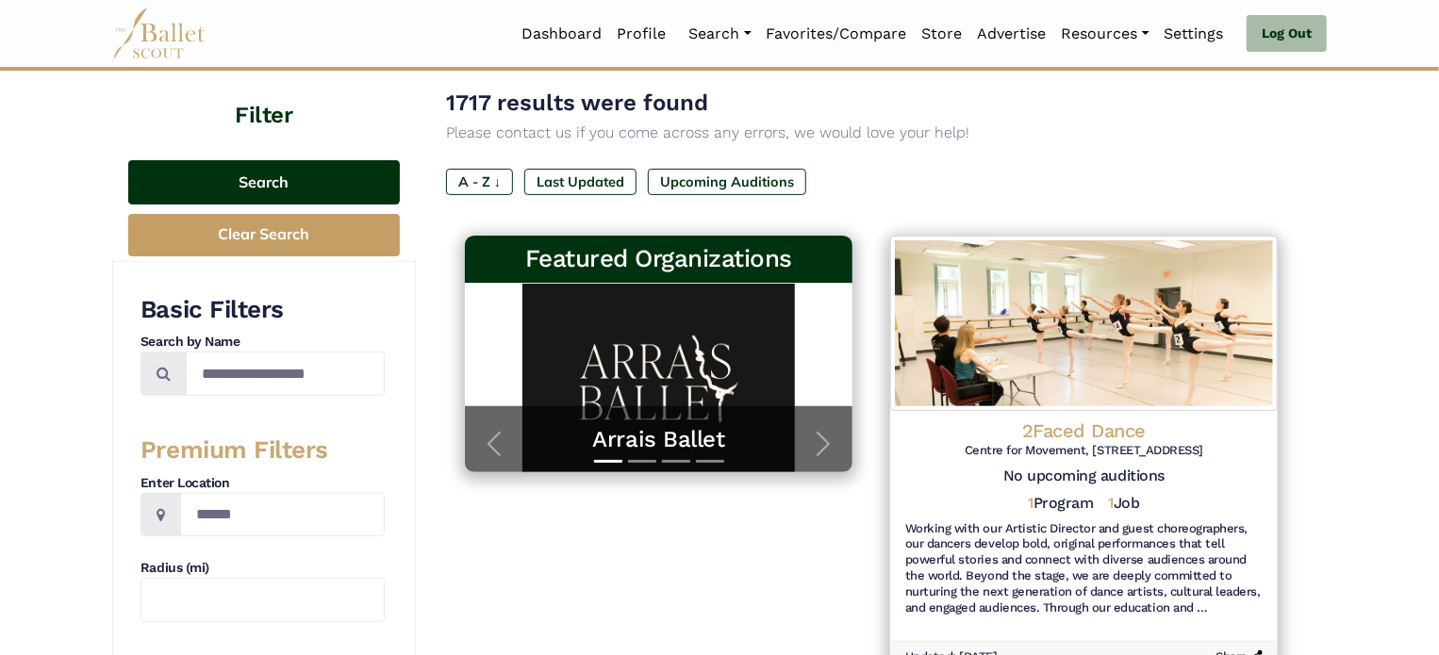
click at [295, 180] on button "Search" at bounding box center [264, 182] width 272 height 44
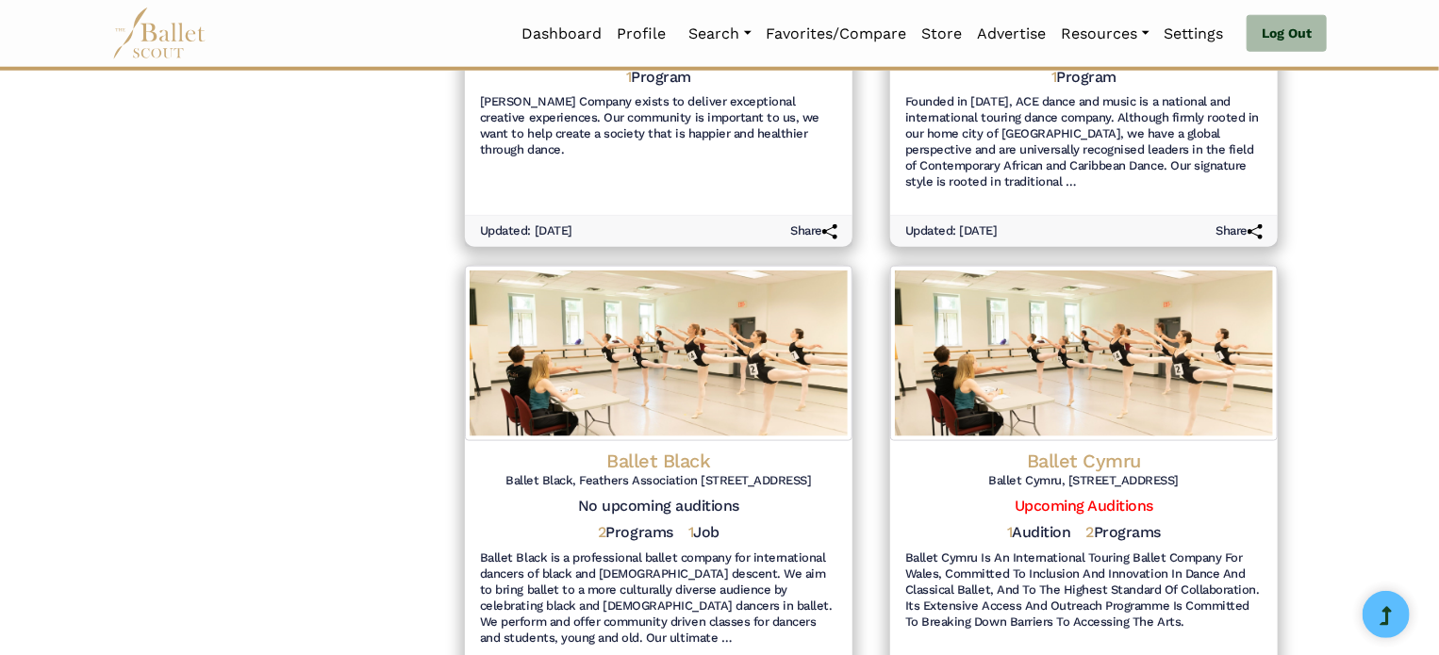
scroll to position [1024, 0]
